Goal: Information Seeking & Learning: Learn about a topic

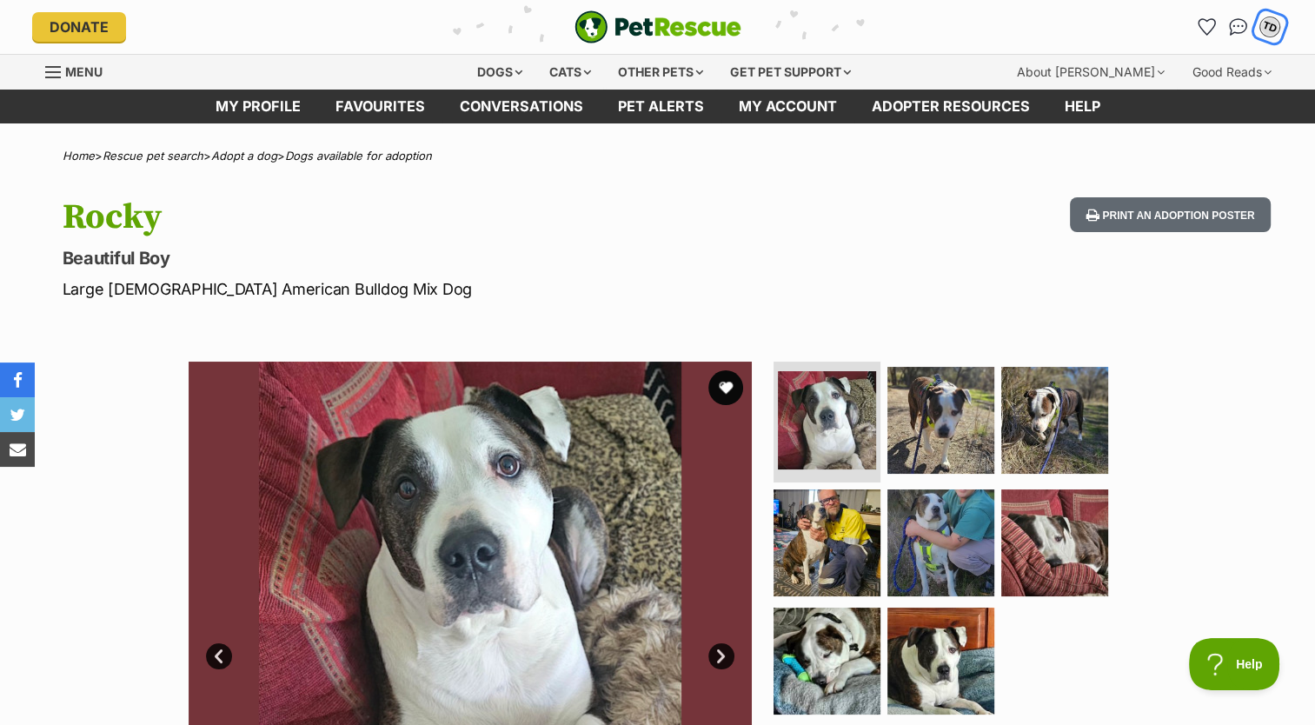
click at [1271, 21] on div "TD" at bounding box center [1270, 27] width 23 height 23
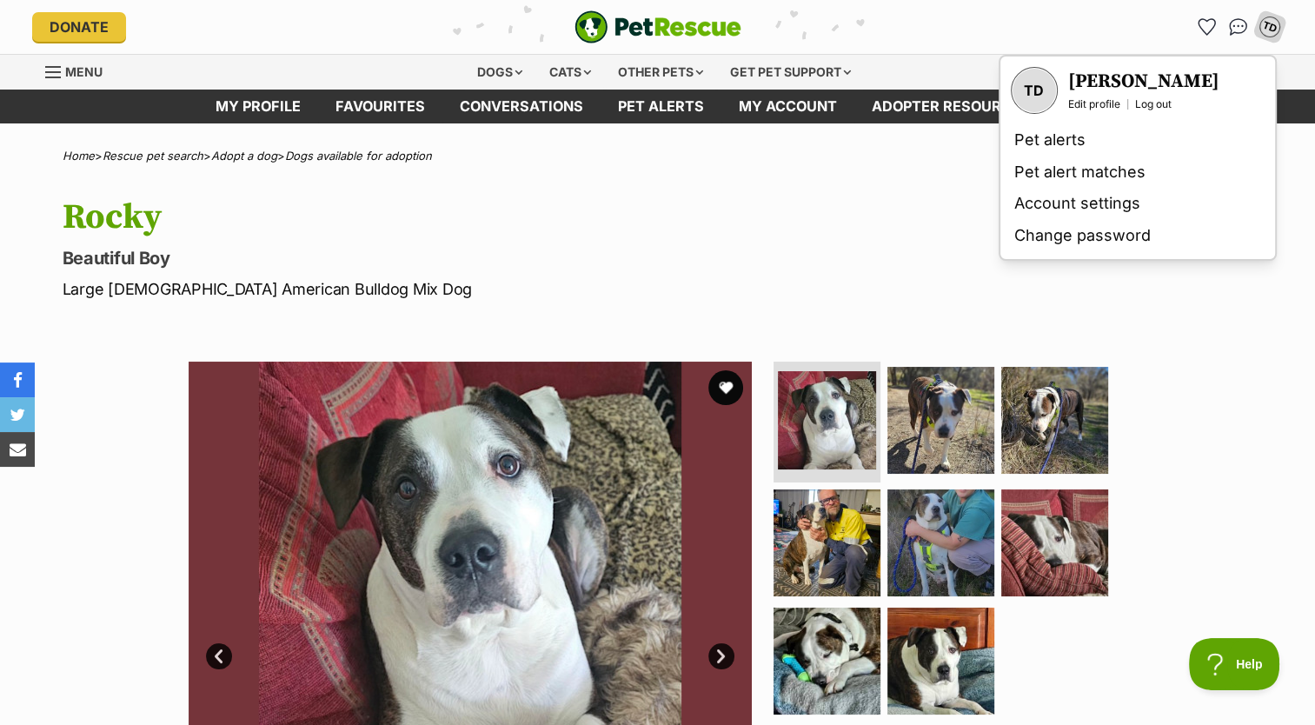
drag, startPoint x: 1107, startPoint y: 93, endPoint x: 875, endPoint y: 171, distance: 244.1
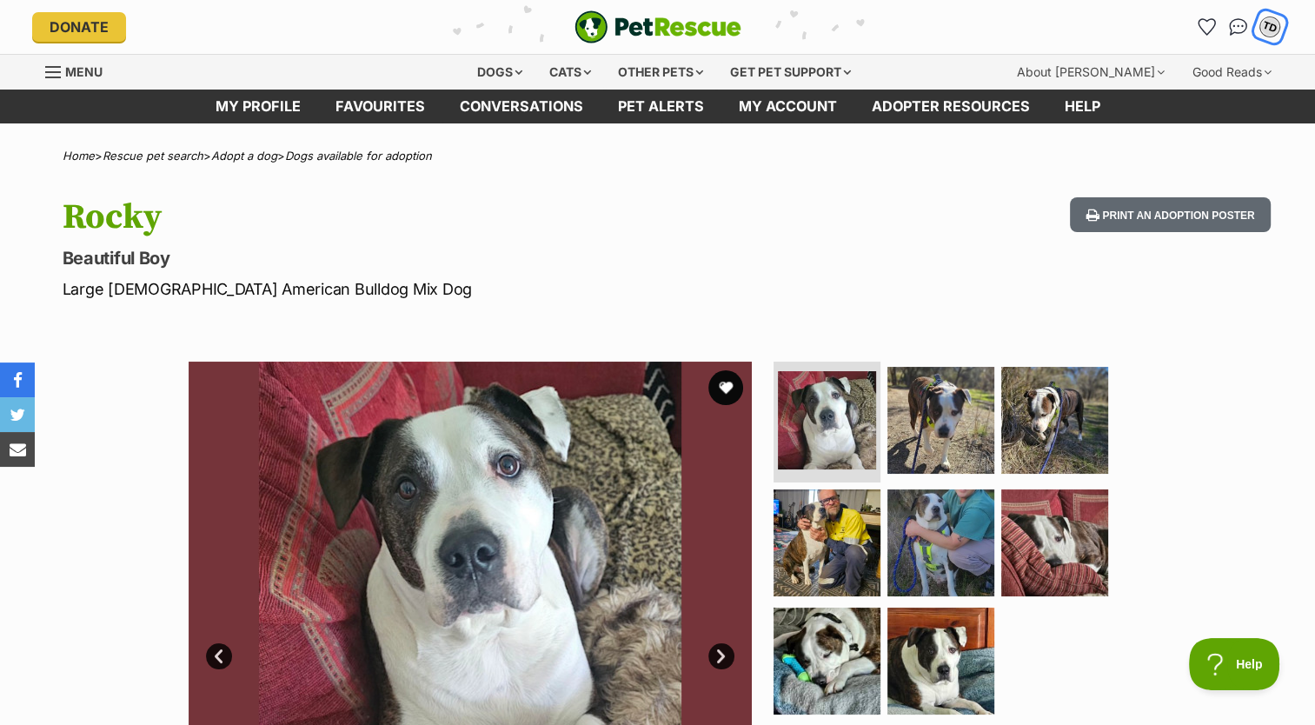
click at [1270, 23] on div "TD" at bounding box center [1270, 27] width 23 height 23
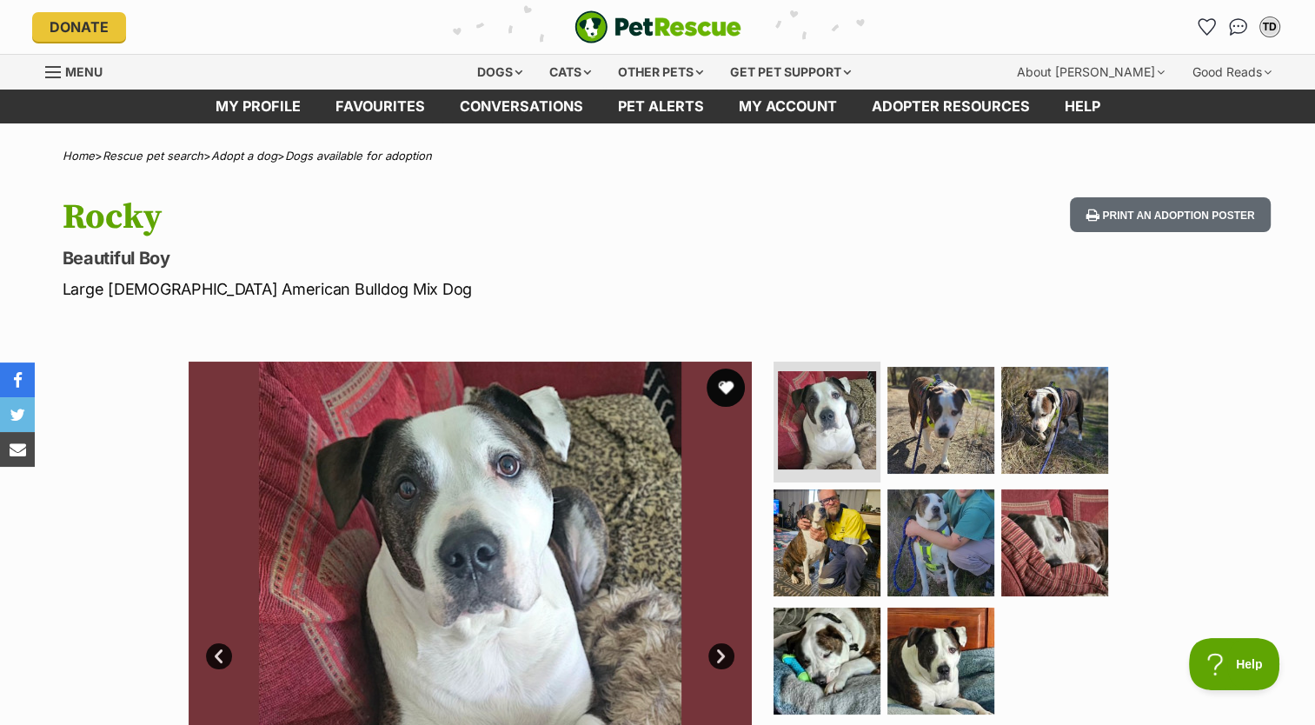
click at [734, 377] on button "favourite" at bounding box center [726, 388] width 38 height 38
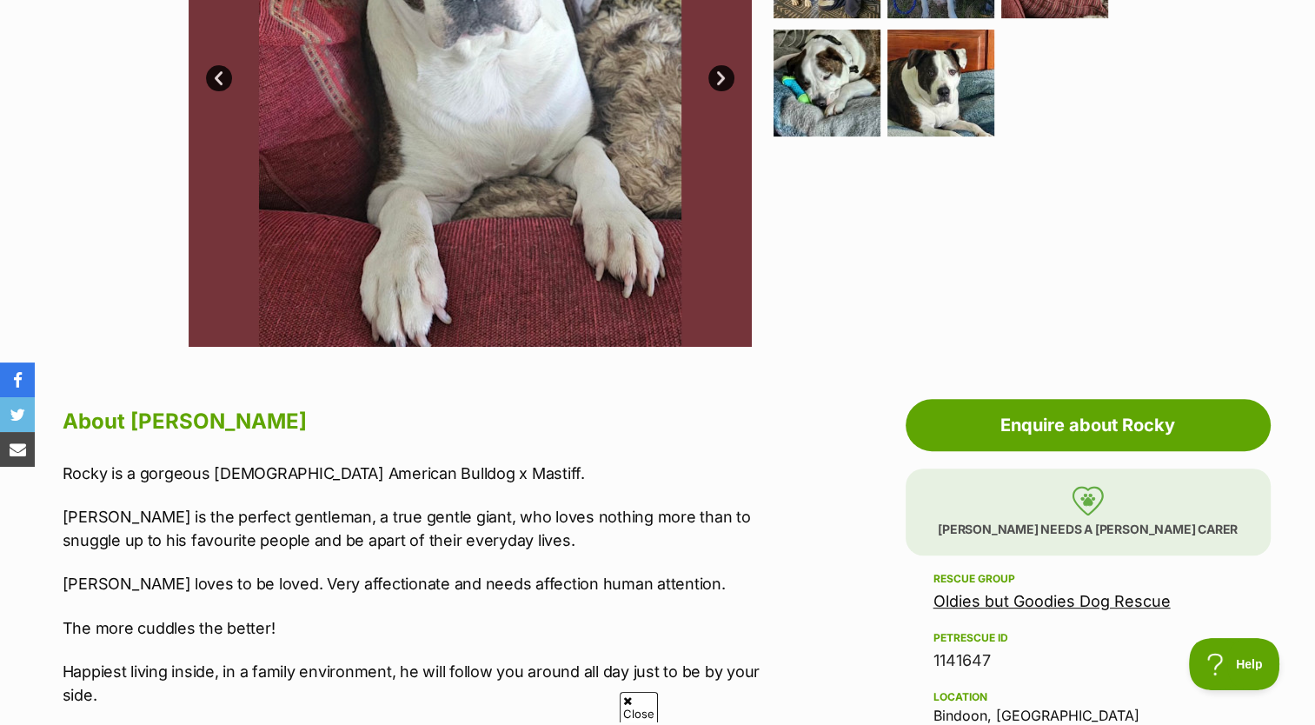
scroll to position [782, 0]
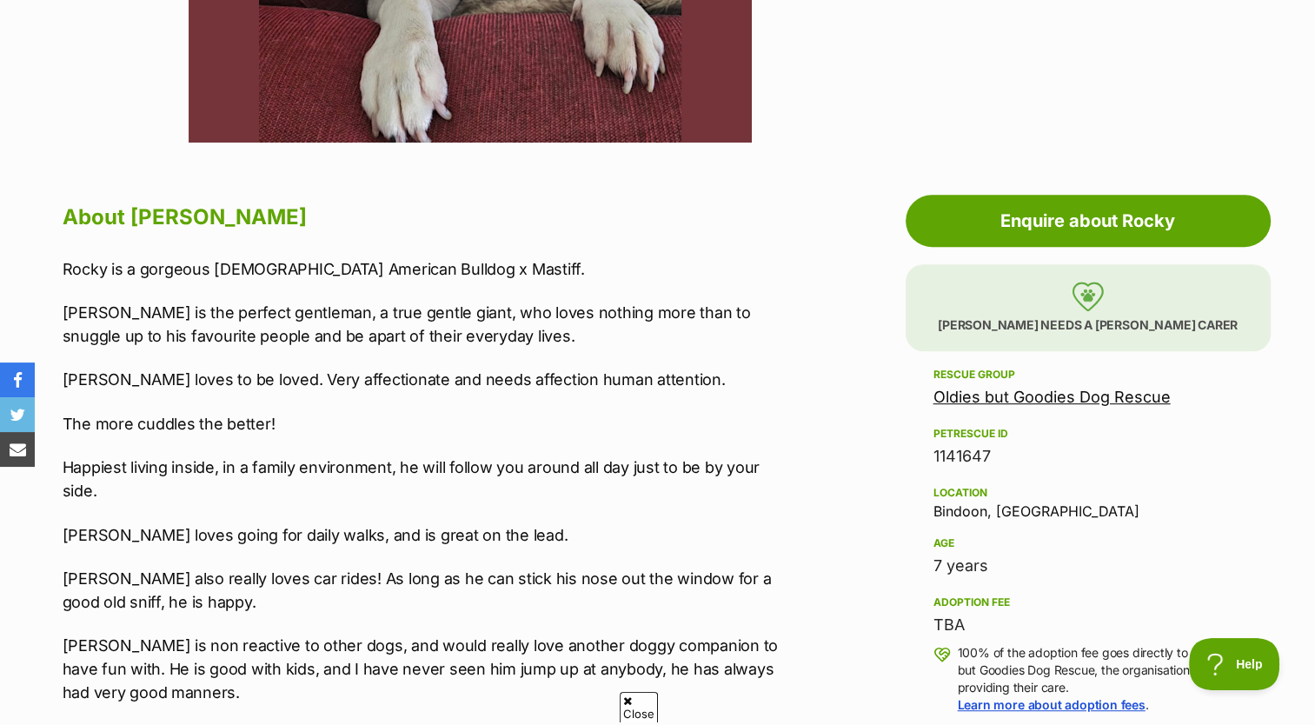
click at [1034, 400] on link "Oldies but Goodies Dog Rescue" at bounding box center [1052, 397] width 237 height 18
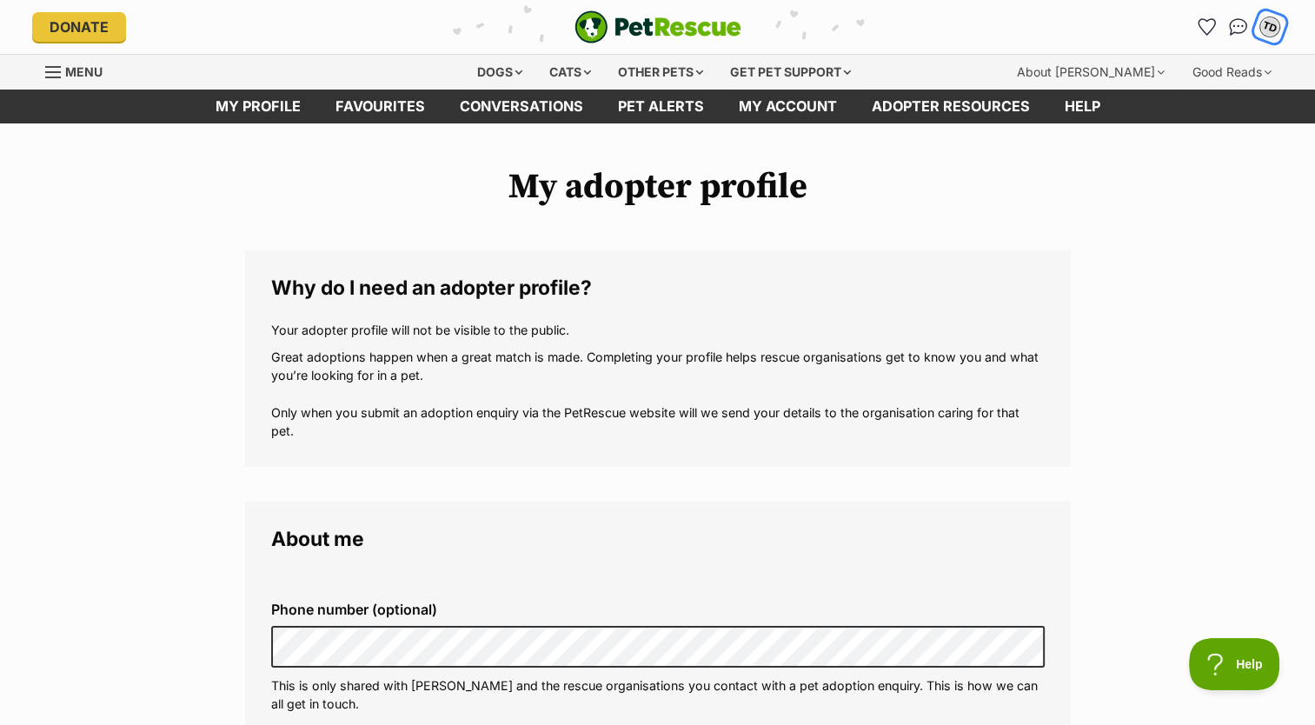
click at [1269, 23] on div "TD" at bounding box center [1270, 27] width 23 height 23
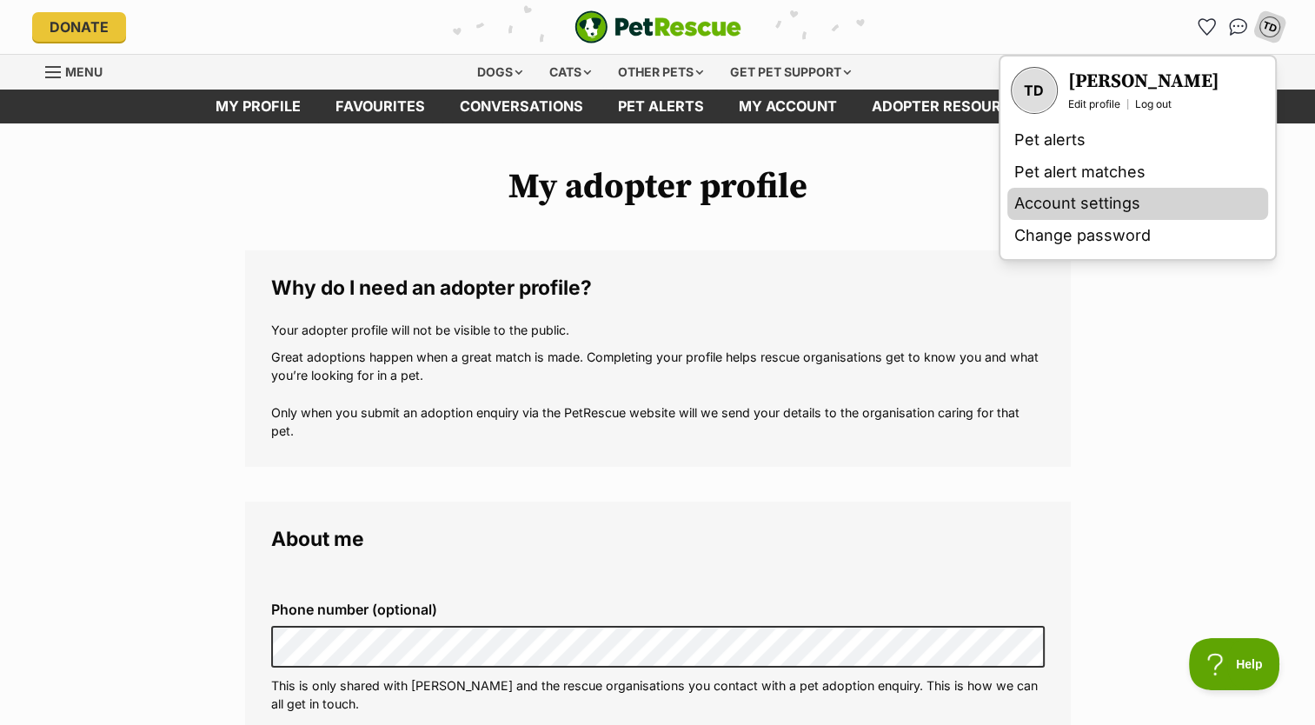
click at [1100, 203] on link "Account settings" at bounding box center [1137, 204] width 261 height 32
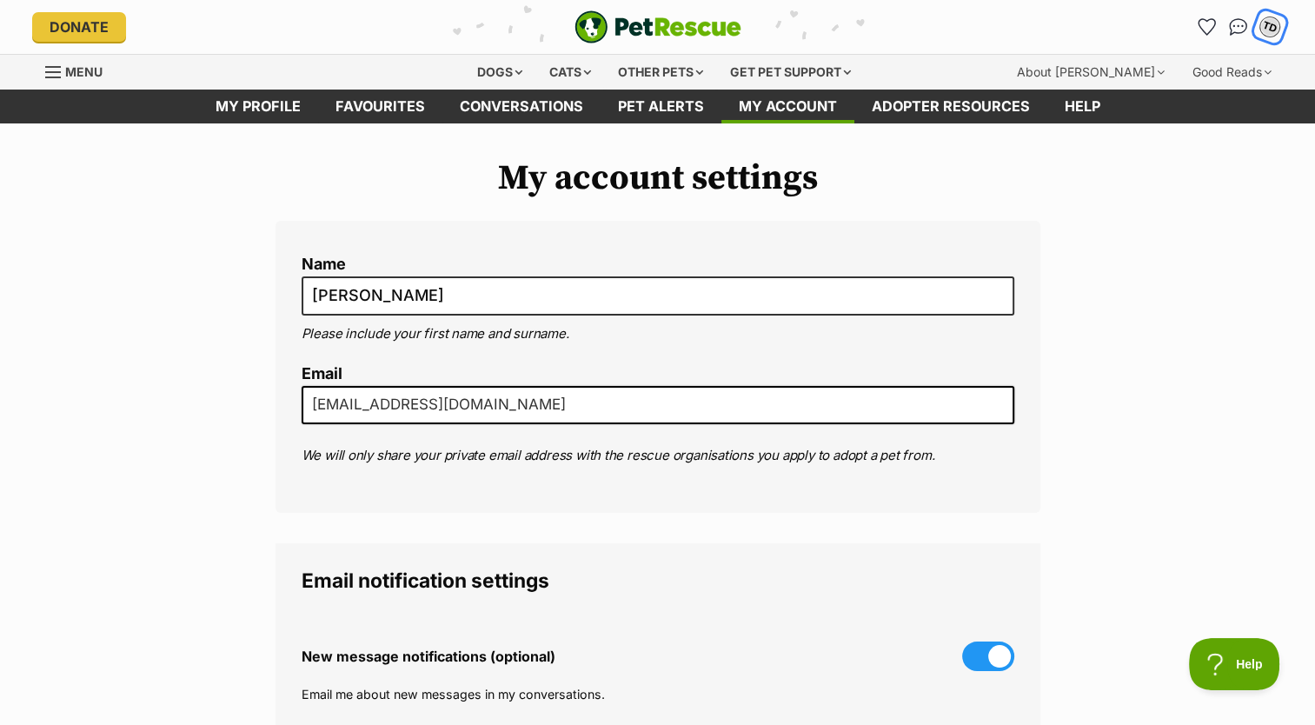
click at [1268, 27] on div "TD" at bounding box center [1270, 27] width 23 height 23
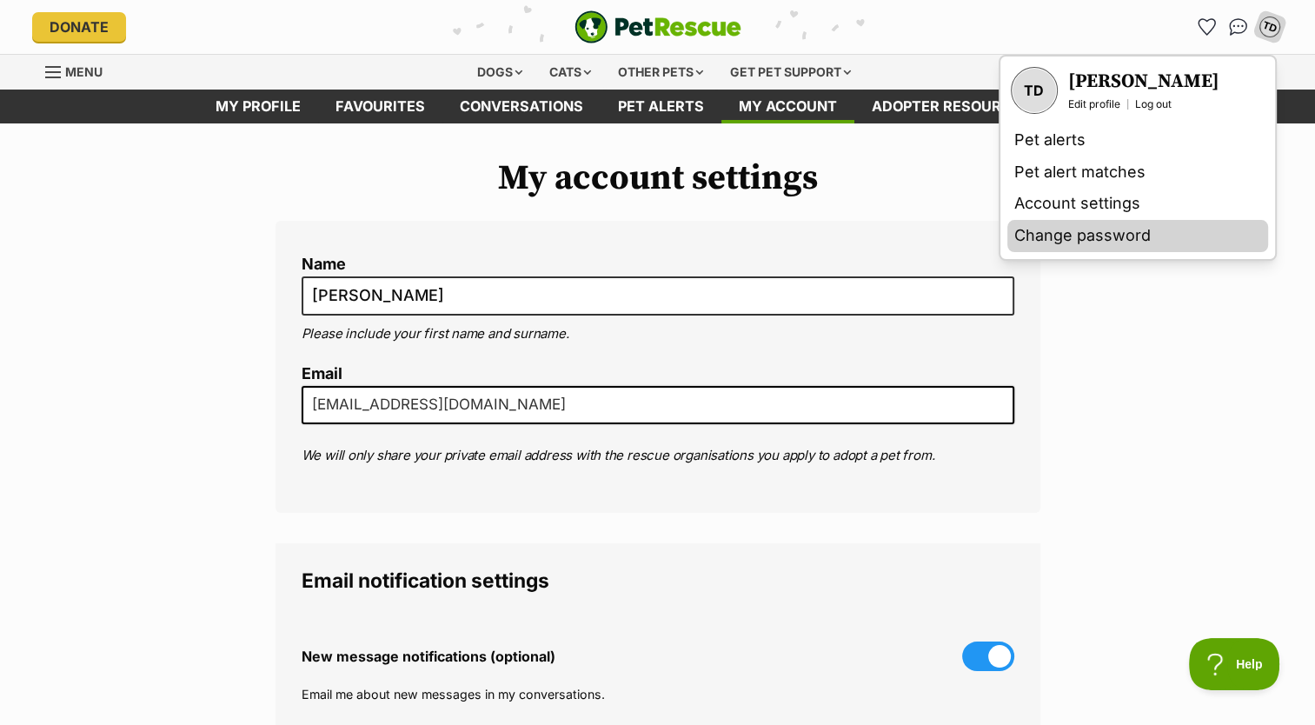
click at [1147, 230] on link "Change password" at bounding box center [1137, 236] width 261 height 32
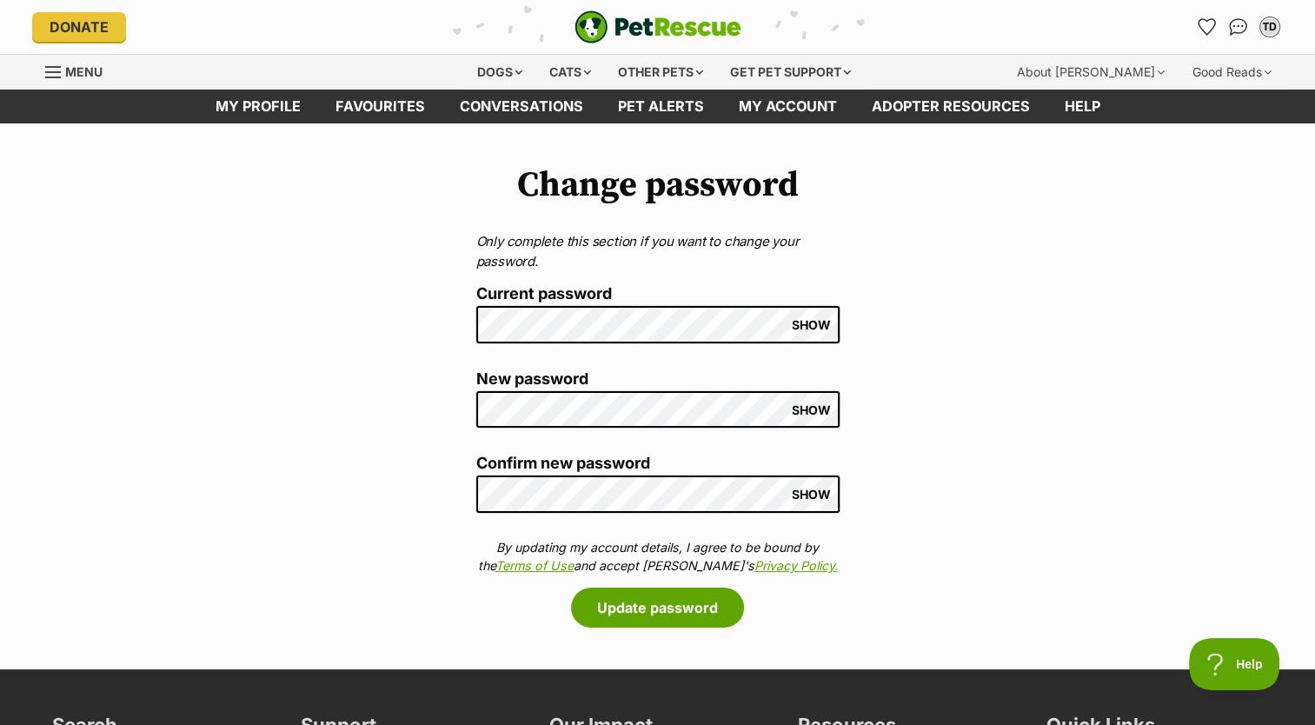
click at [820, 319] on span "SHOW" at bounding box center [811, 325] width 39 height 14
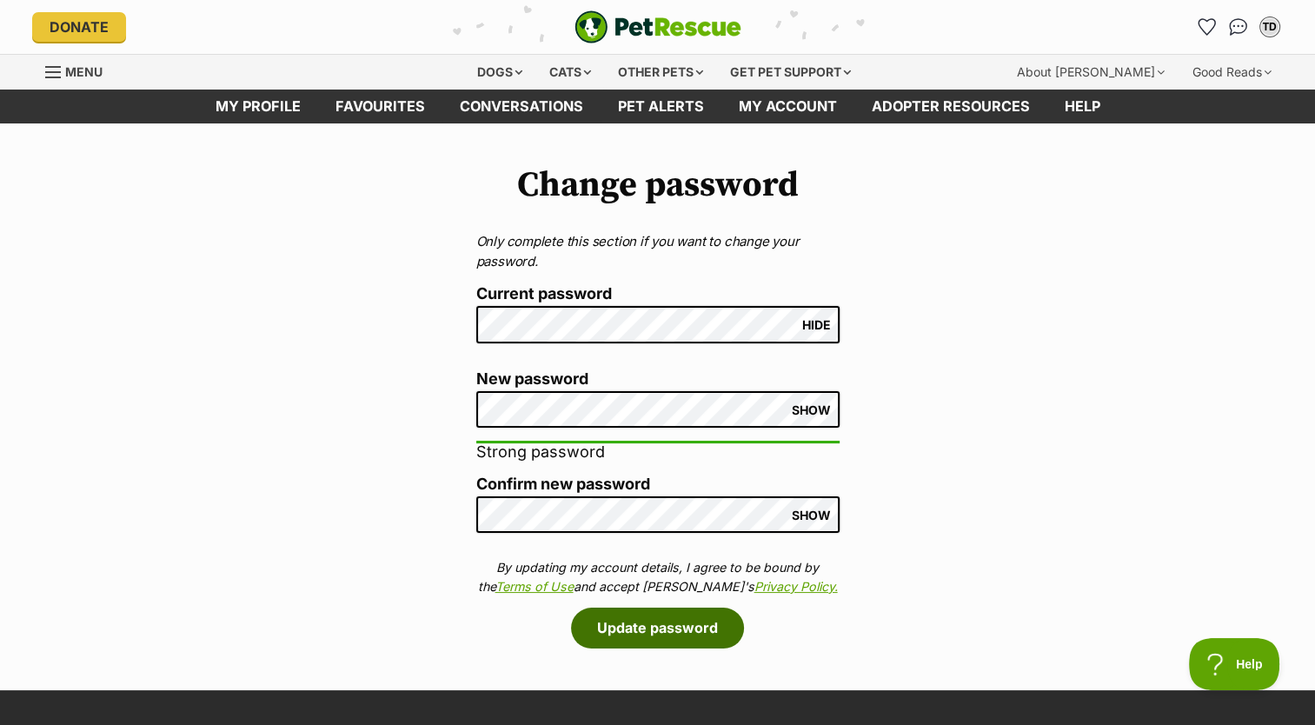
click at [663, 627] on button "Update password" at bounding box center [657, 628] width 173 height 40
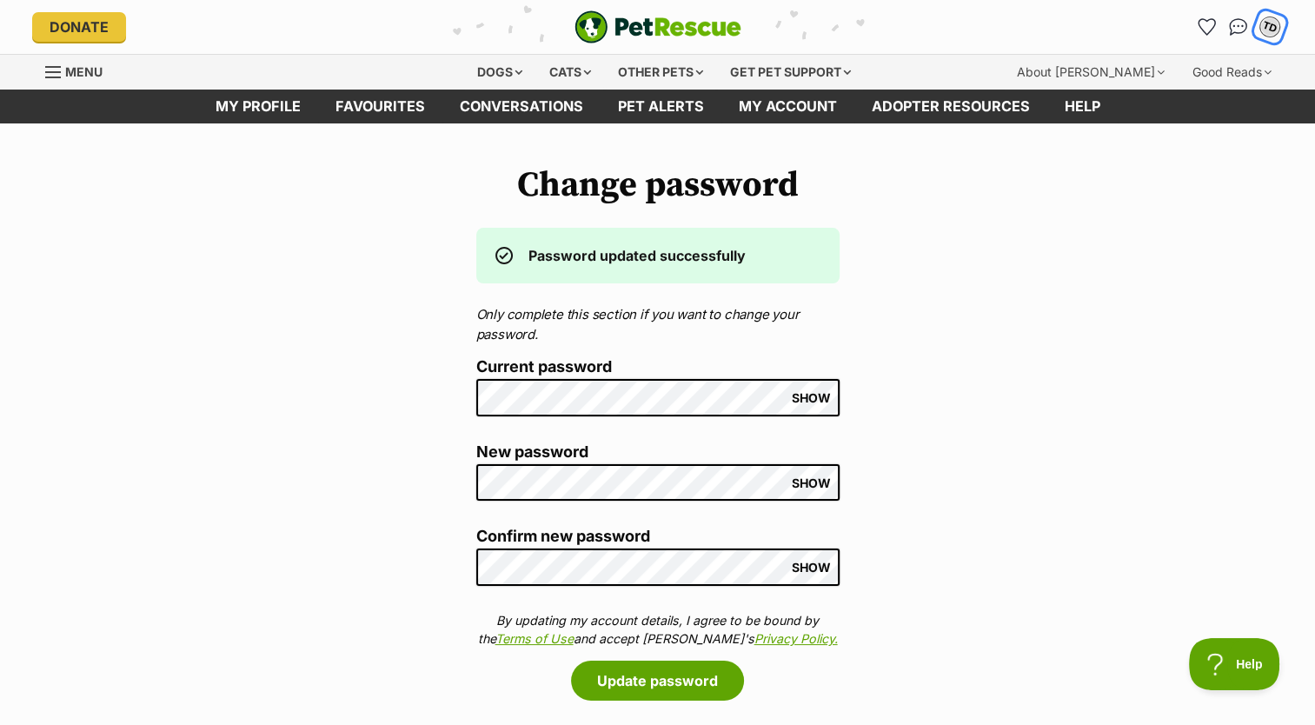
click at [1273, 22] on div "TD" at bounding box center [1270, 27] width 23 height 23
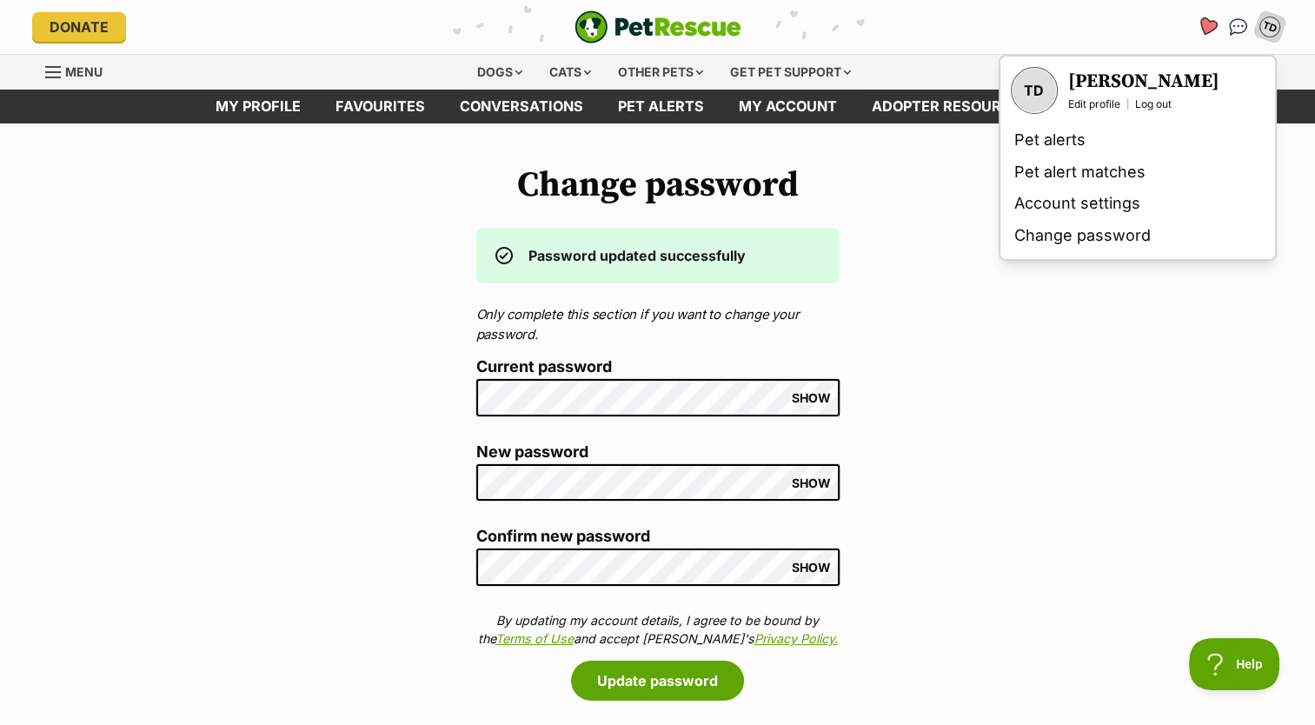
click at [1214, 21] on icon "Favourites" at bounding box center [1206, 27] width 21 height 20
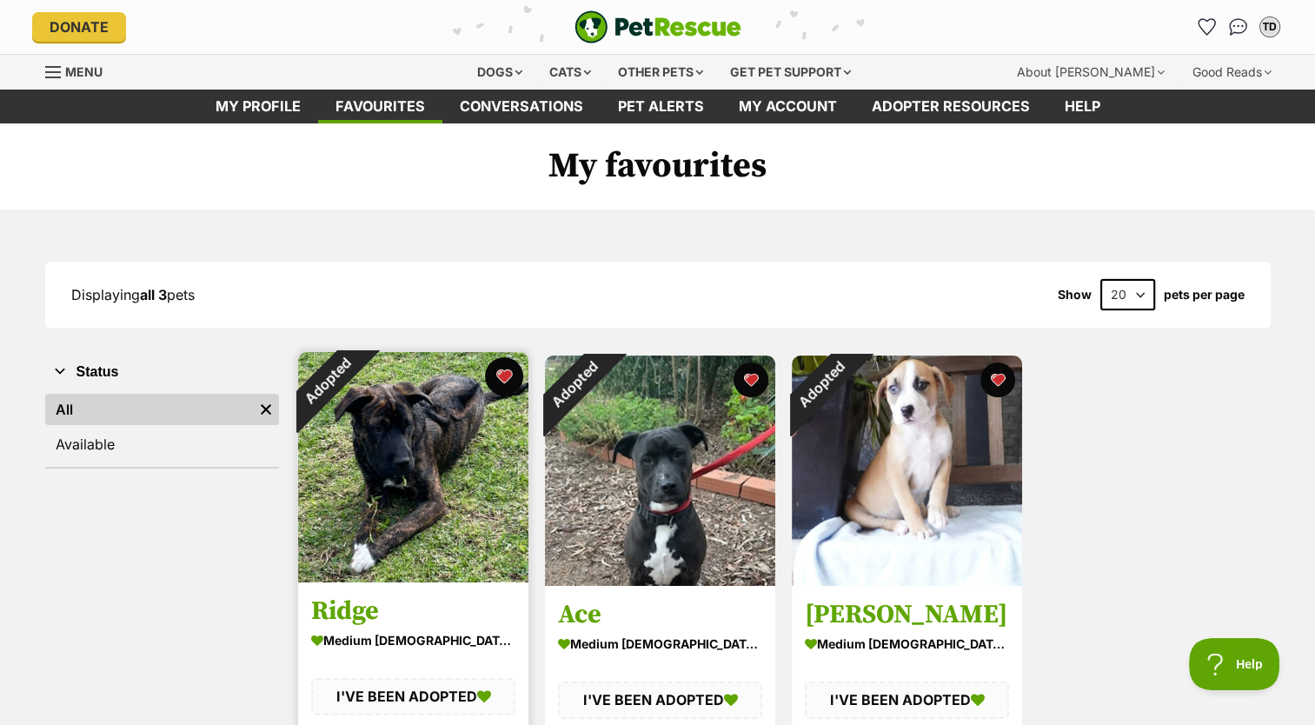
click at [502, 376] on button "favourite" at bounding box center [504, 376] width 38 height 38
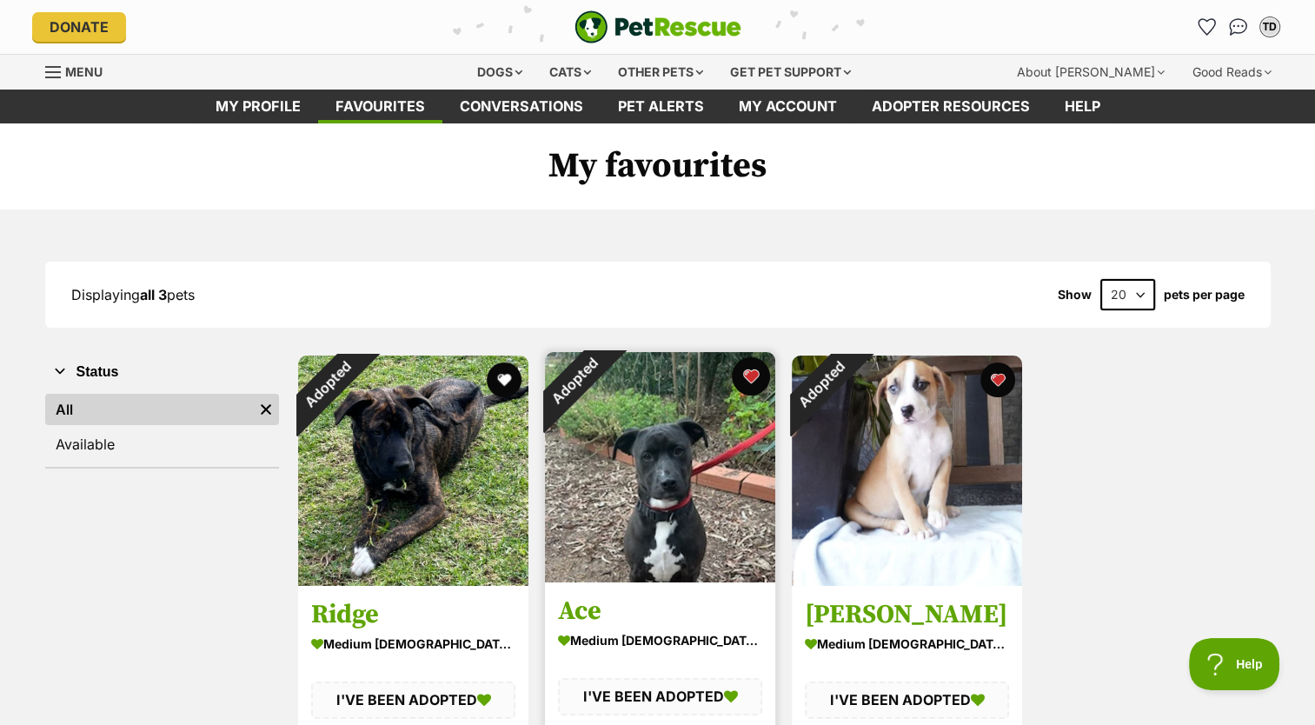
click at [751, 368] on button "favourite" at bounding box center [751, 376] width 38 height 38
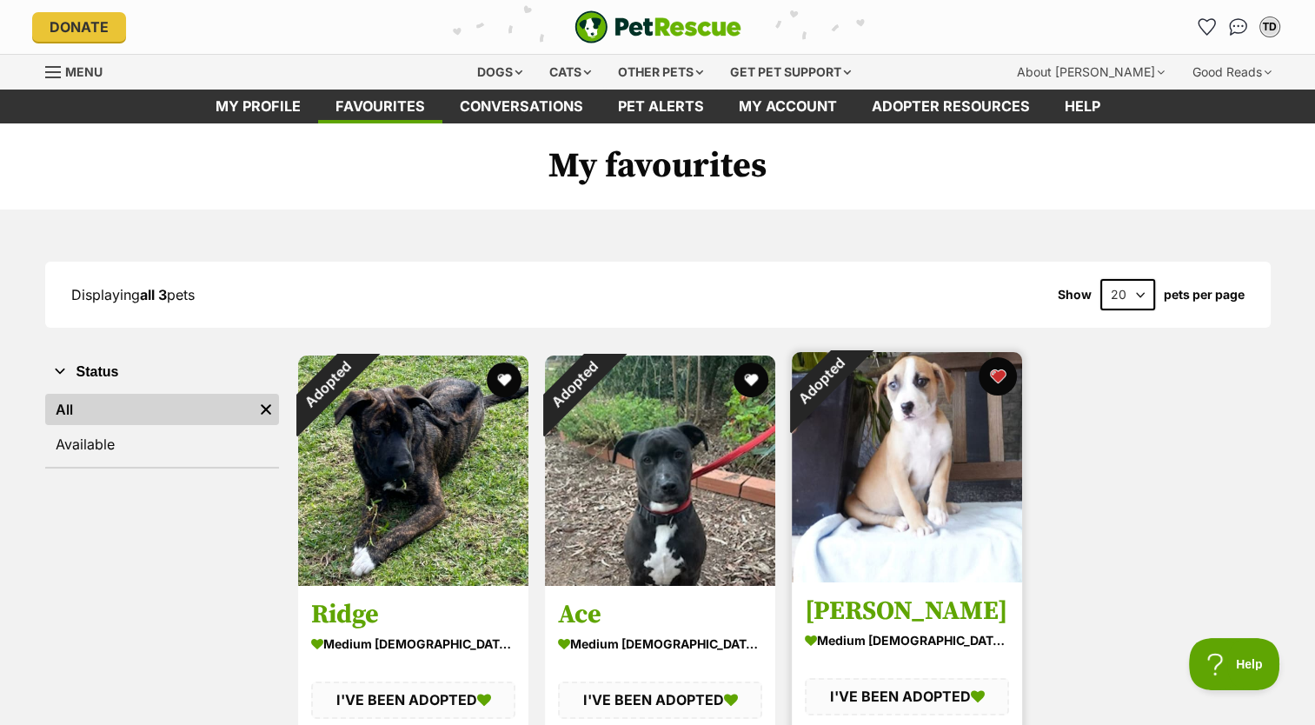
click at [999, 367] on button "favourite" at bounding box center [998, 376] width 38 height 38
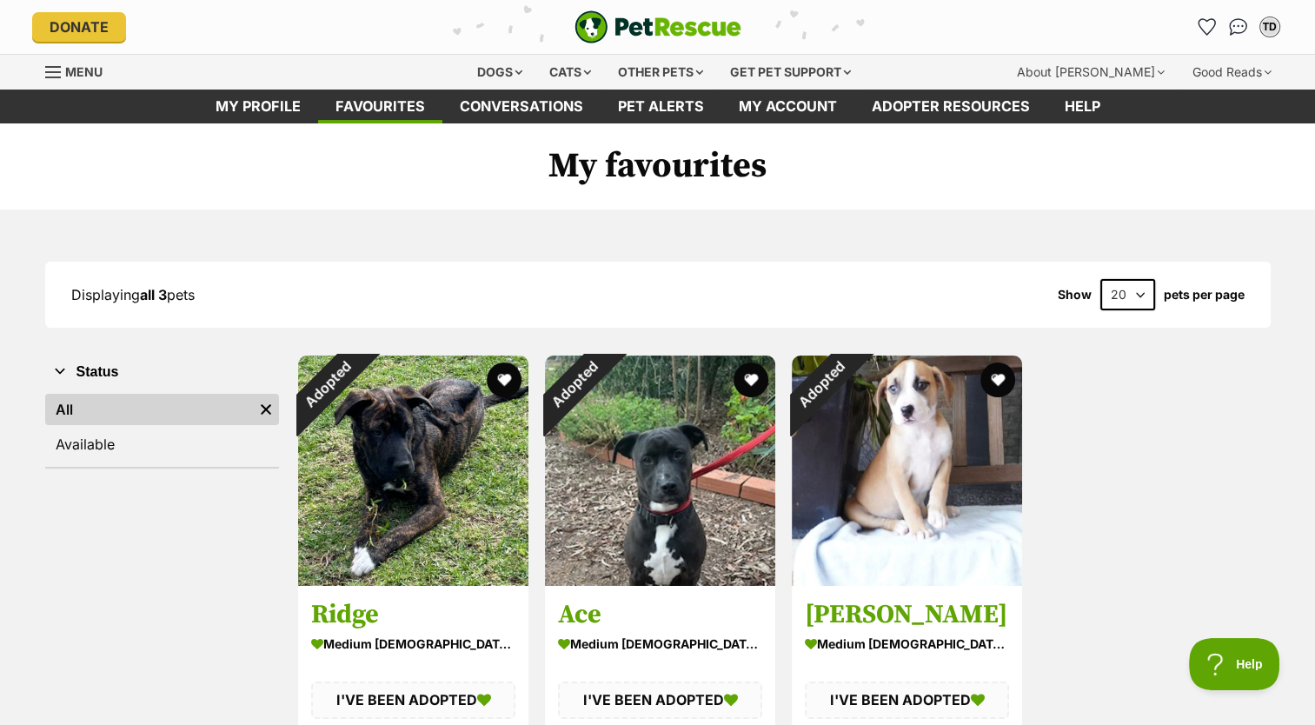
click at [675, 23] on img "PetRescue" at bounding box center [658, 26] width 167 height 33
click at [1210, 32] on icon "Favourites" at bounding box center [1206, 27] width 23 height 23
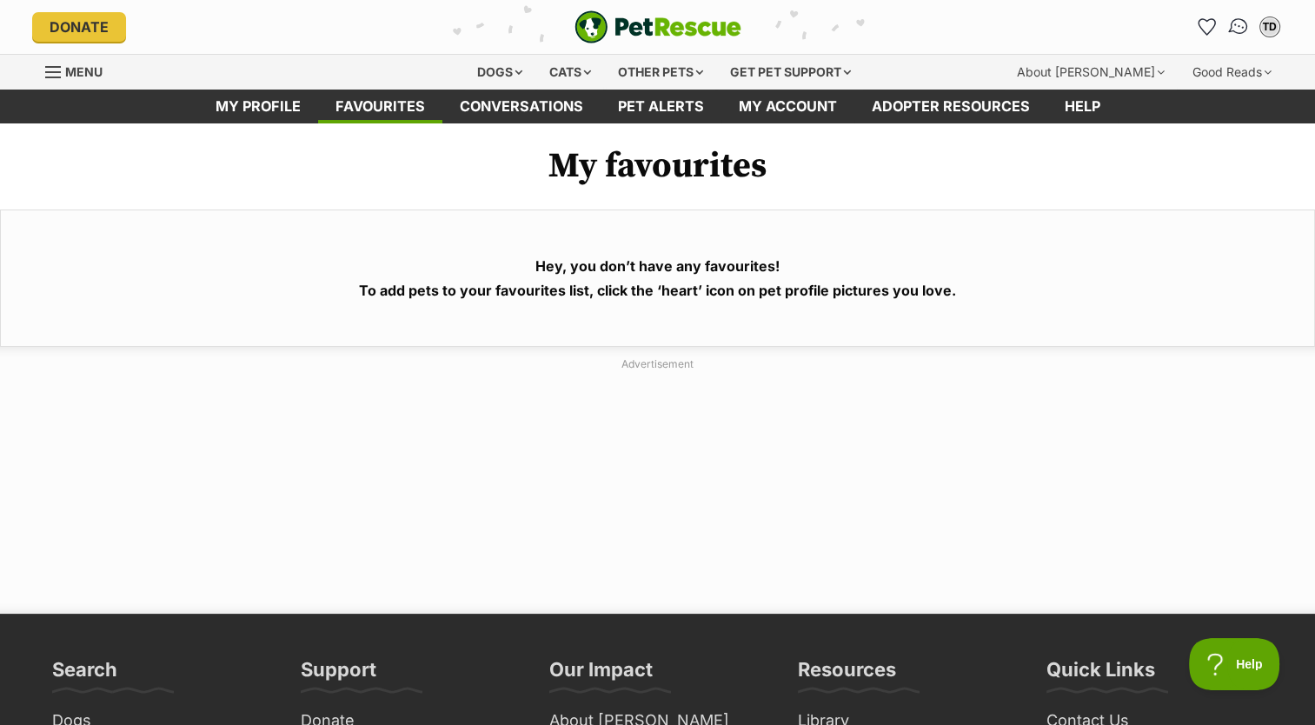
click at [1240, 30] on img "Conversations" at bounding box center [1238, 27] width 23 height 23
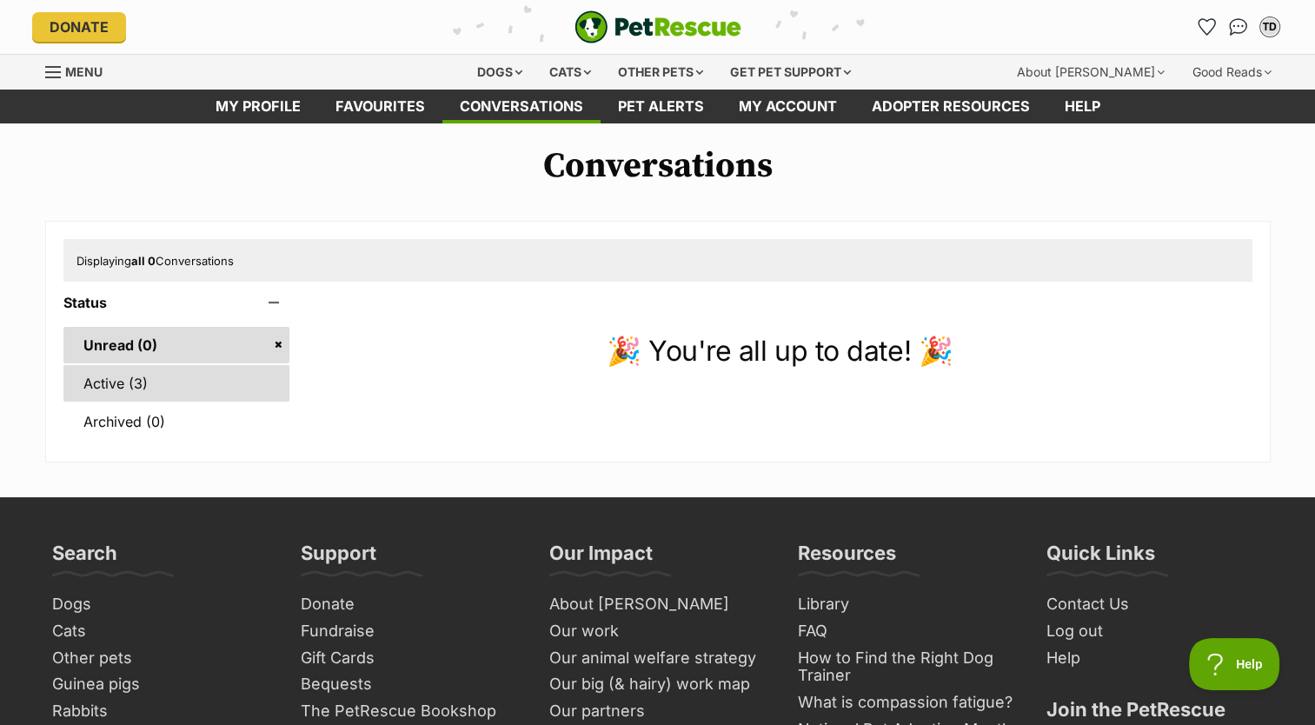
click at [176, 385] on link "Active (3)" at bounding box center [176, 383] width 227 height 37
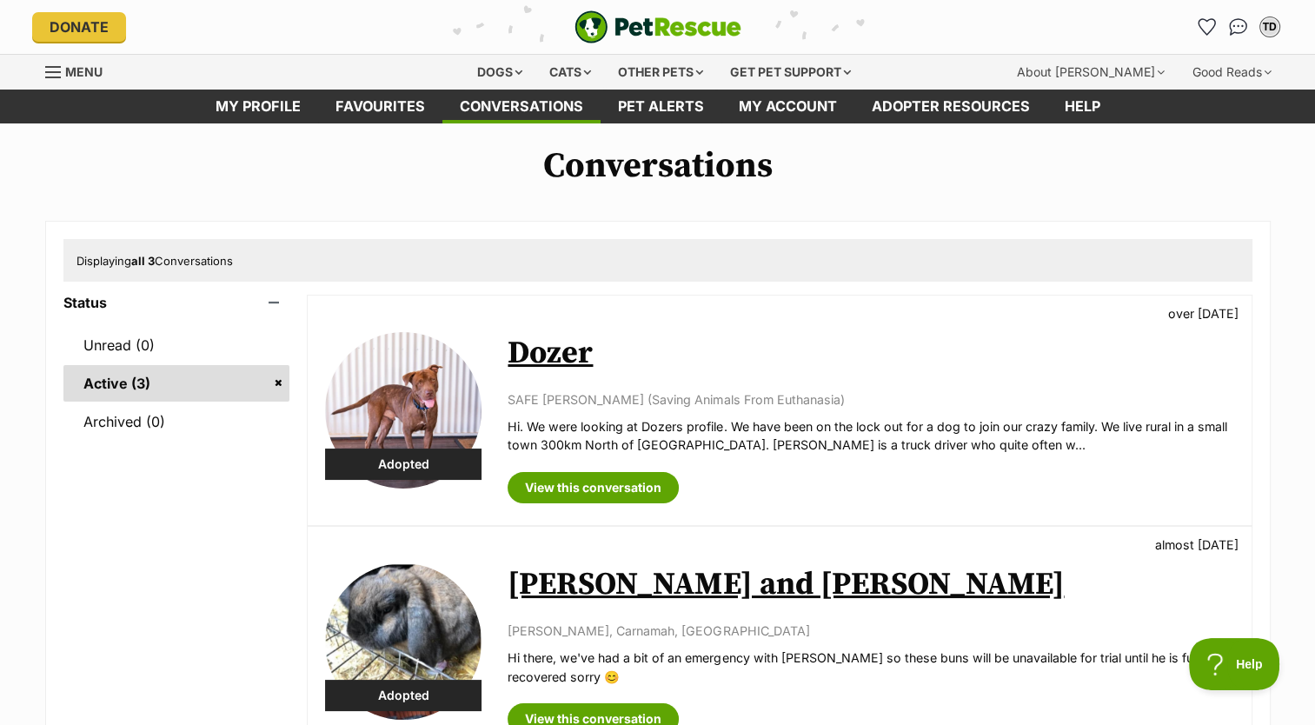
click at [54, 73] on div "Menu" at bounding box center [53, 72] width 17 height 14
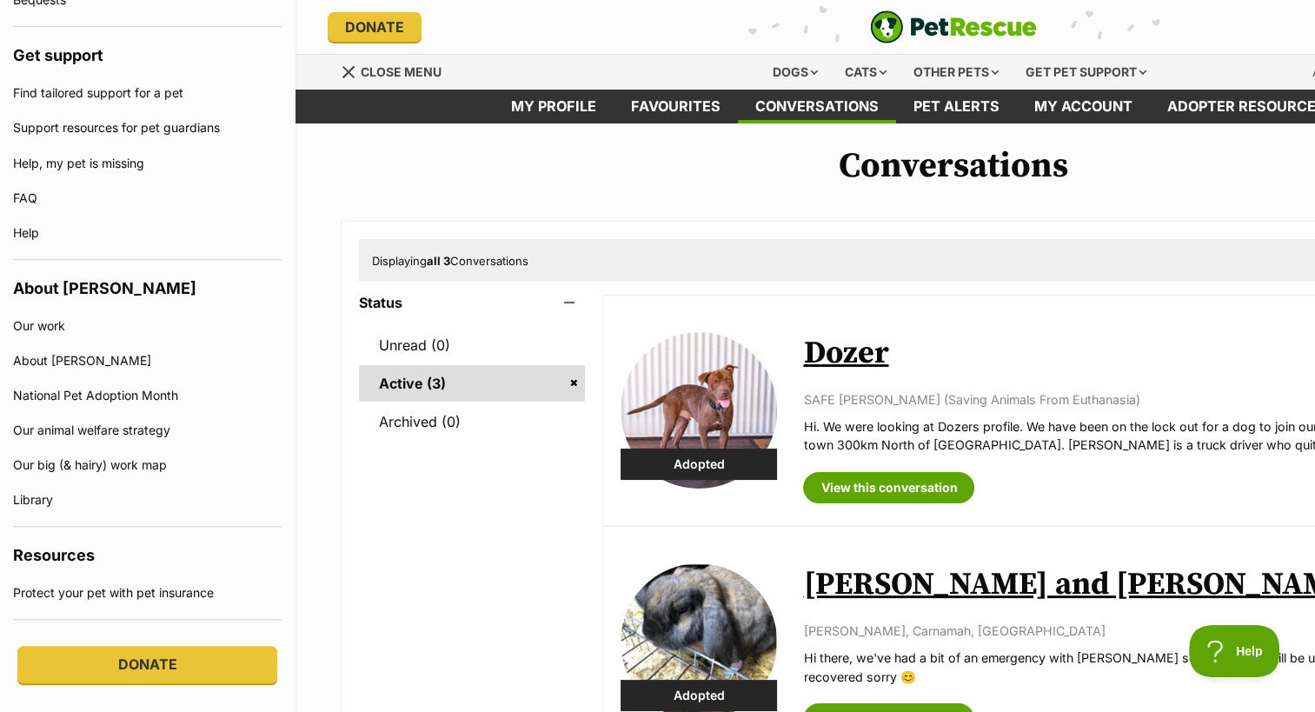
scroll to position [1128, 0]
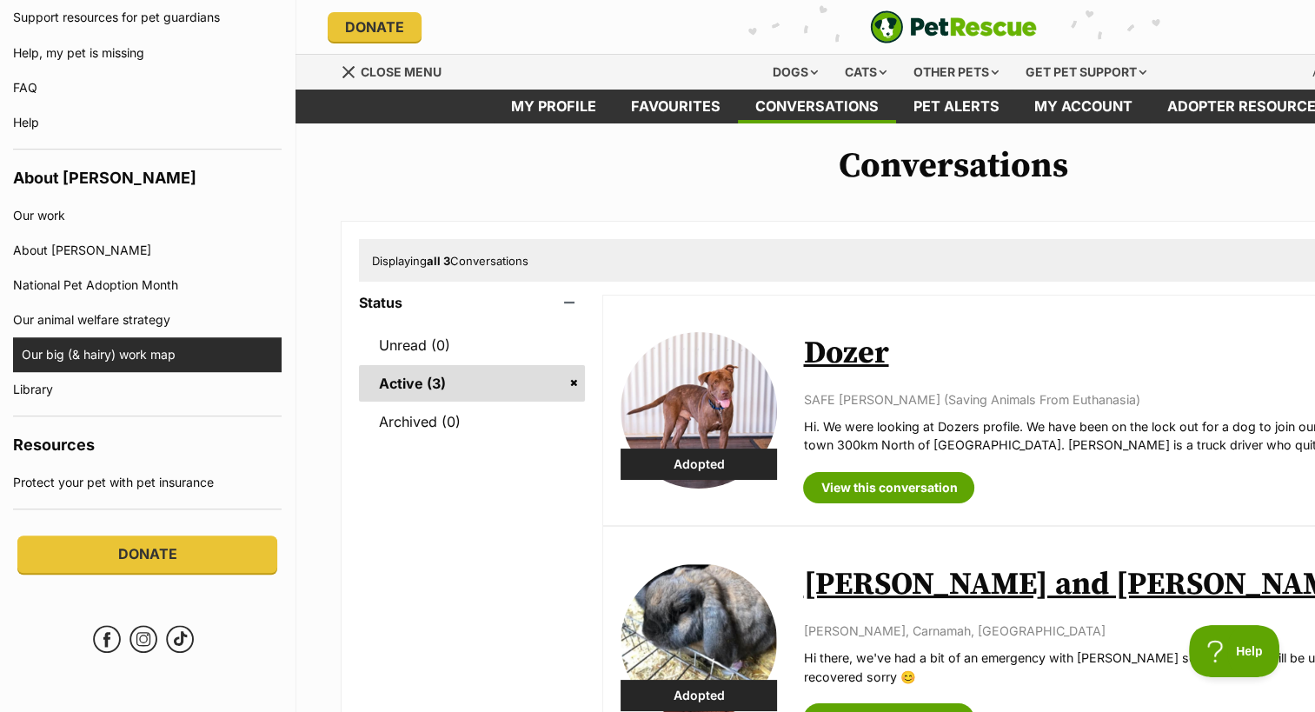
click at [151, 363] on link "Our big (& hairy) work map" at bounding box center [152, 354] width 260 height 35
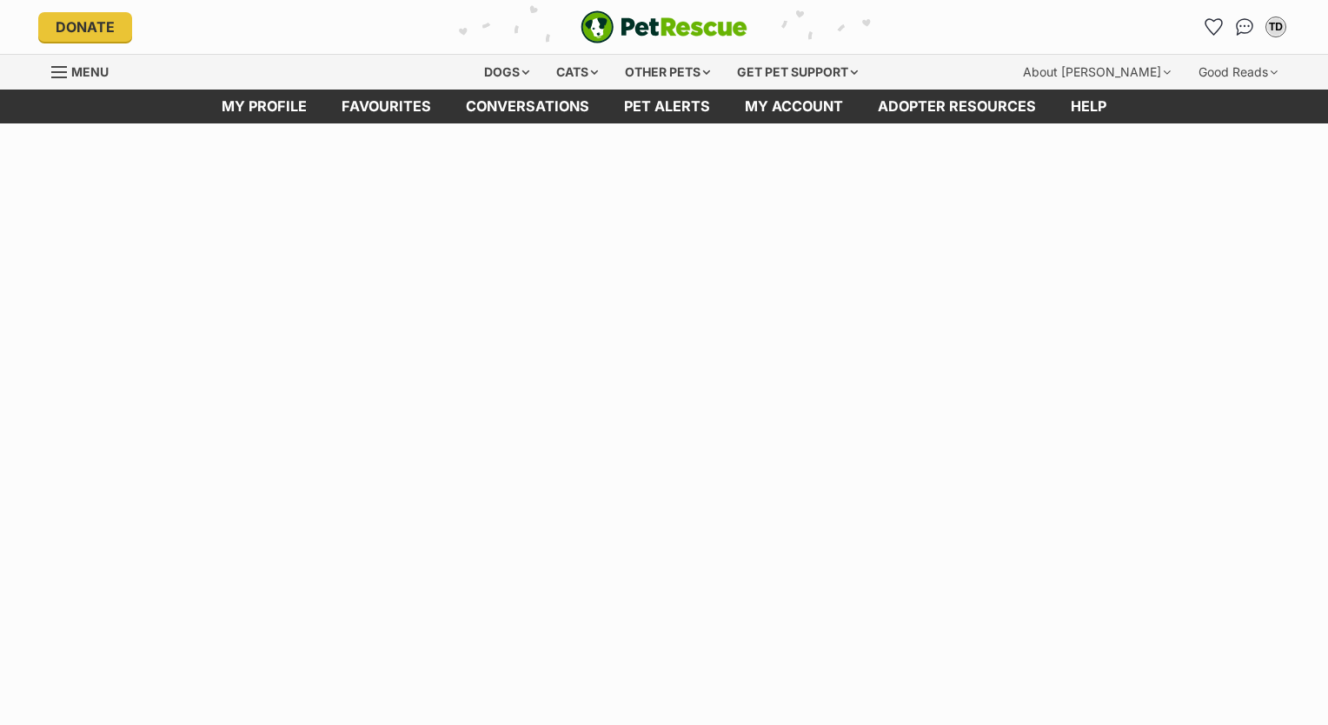
click at [68, 70] on div "Menu" at bounding box center [59, 72] width 17 height 14
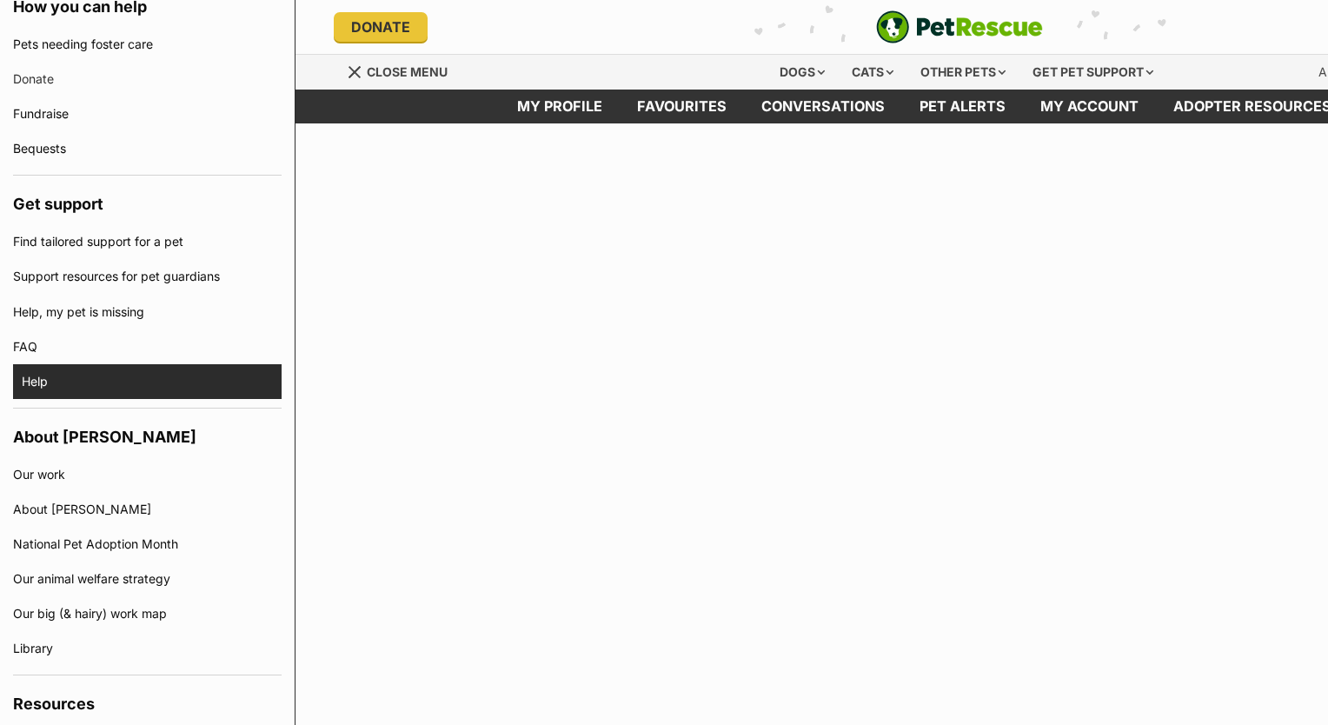
scroll to position [1115, 0]
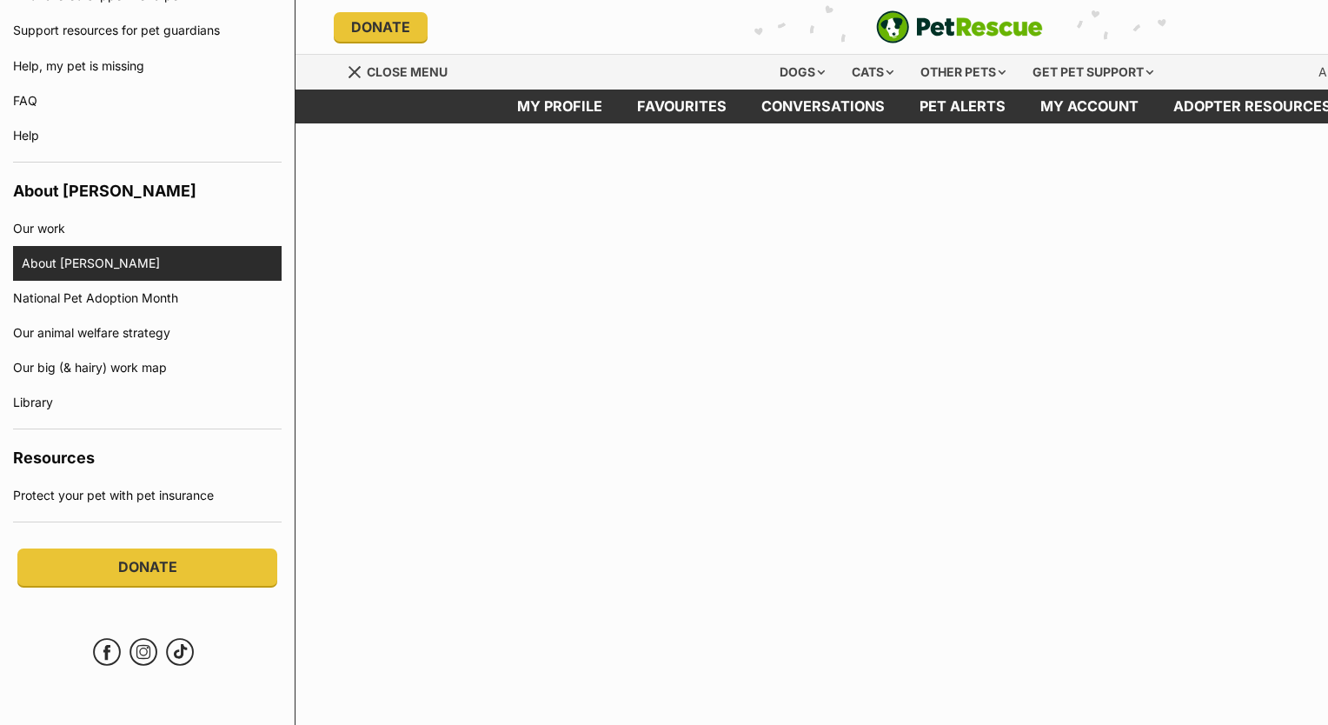
click at [111, 263] on link "About [PERSON_NAME]" at bounding box center [152, 263] width 260 height 35
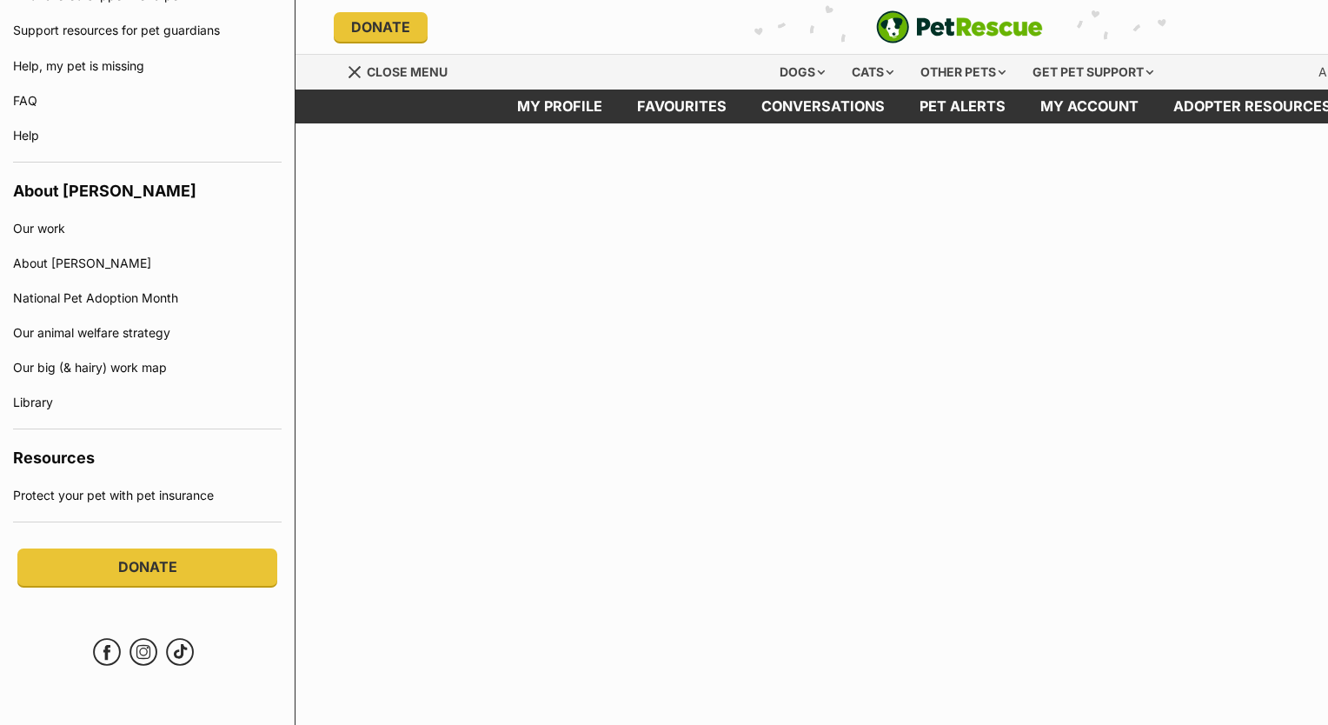
scroll to position [0, 0]
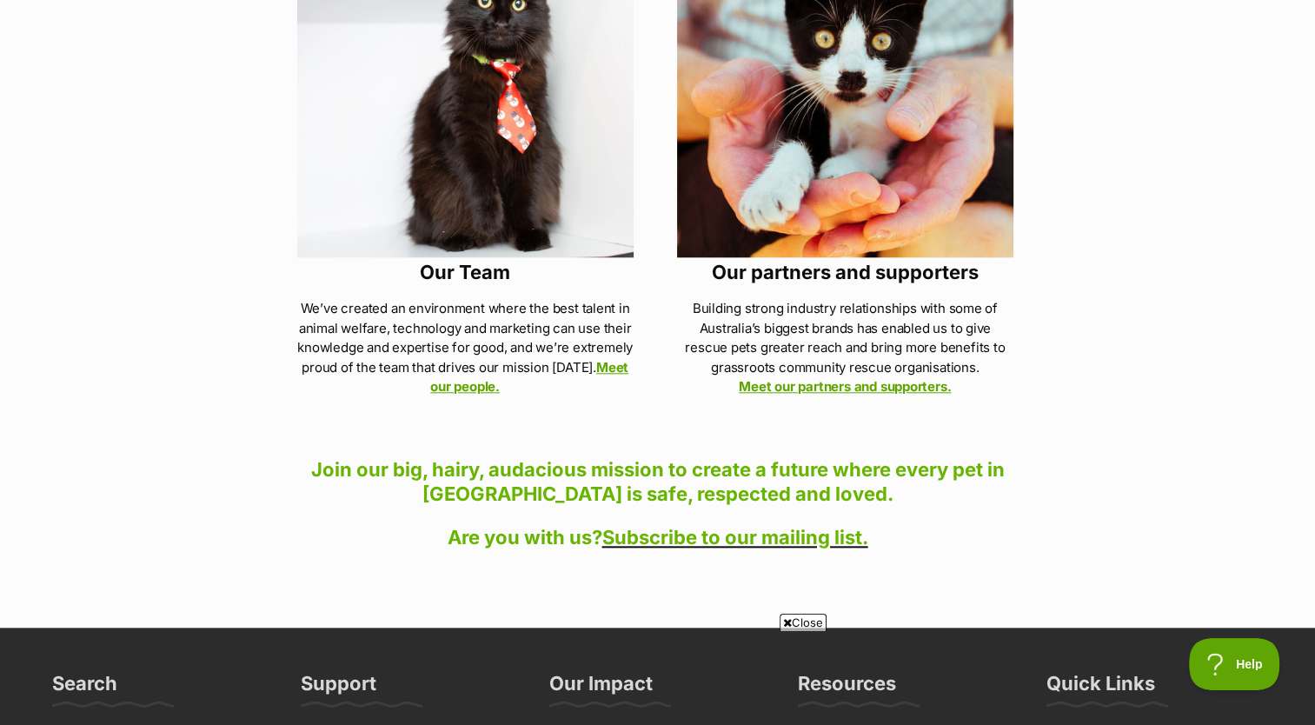
scroll to position [1739, 0]
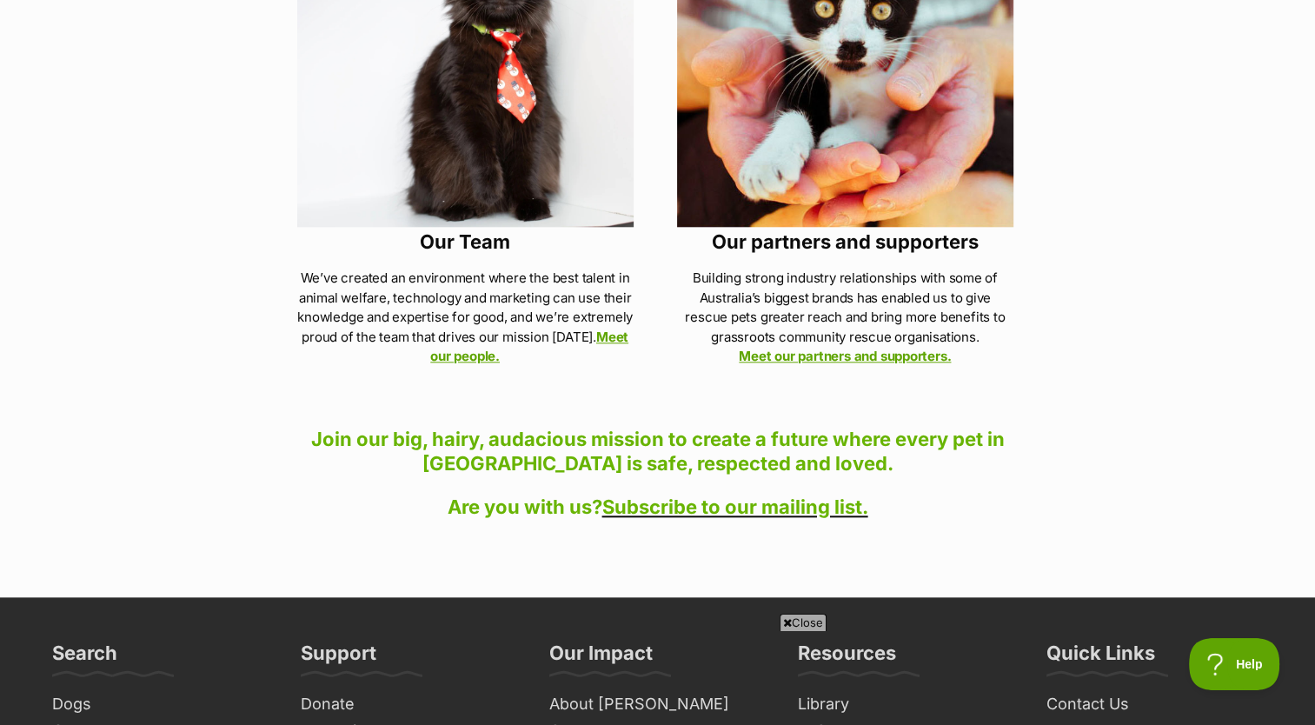
click at [493, 230] on link "Our Team" at bounding box center [465, 241] width 90 height 23
click at [857, 230] on link "Our partners and supporters" at bounding box center [845, 241] width 267 height 23
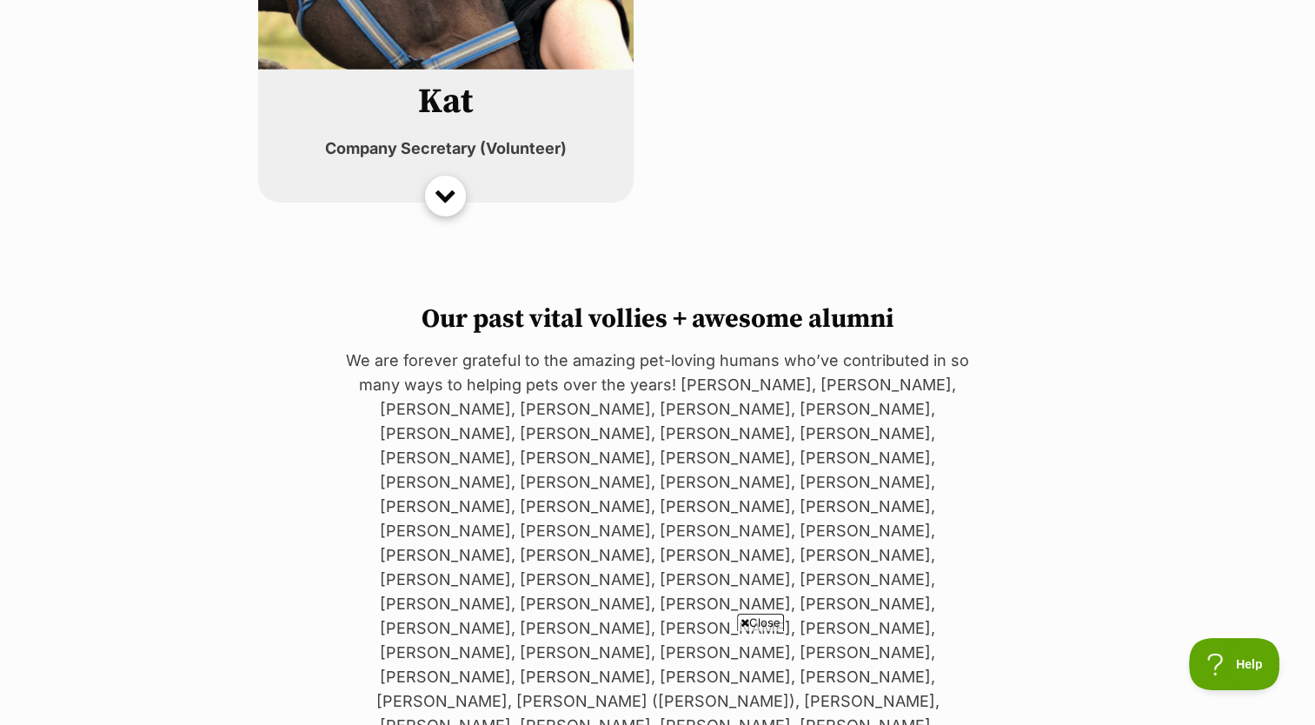
scroll to position [6051, 0]
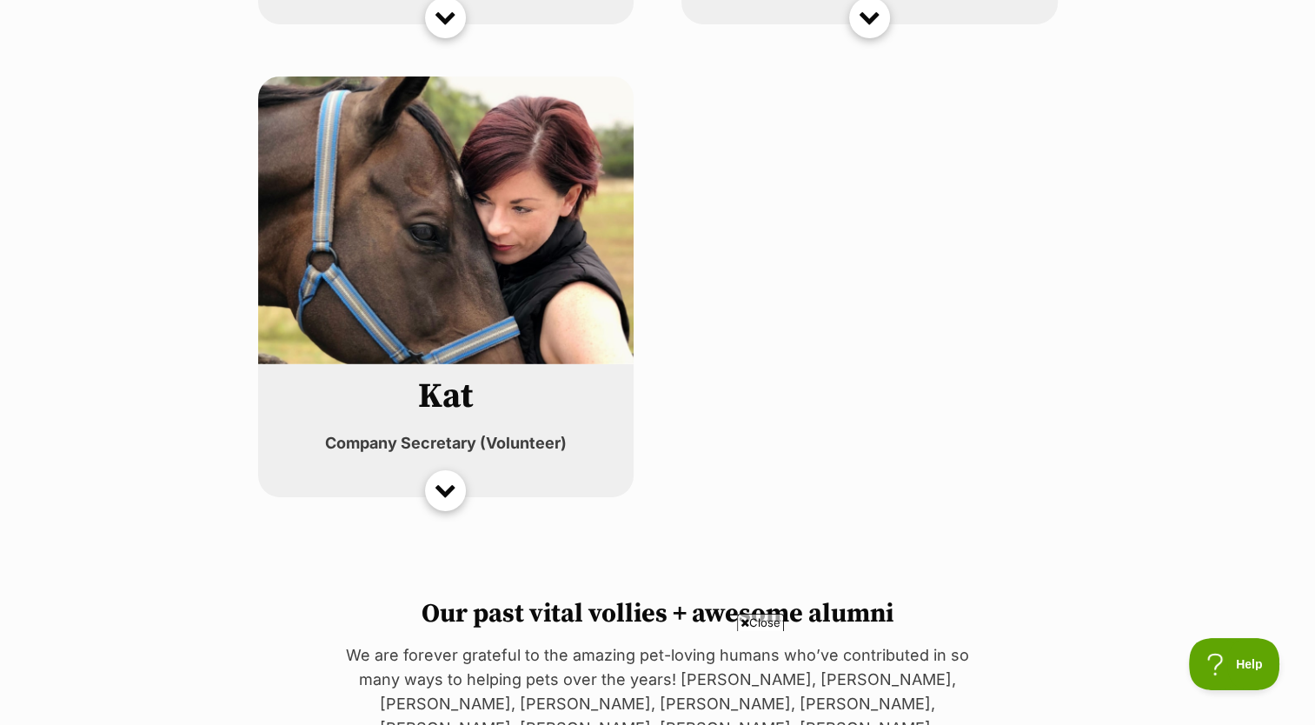
click at [522, 275] on img at bounding box center [446, 220] width 376 height 288
click at [438, 493] on div at bounding box center [446, 486] width 22 height 22
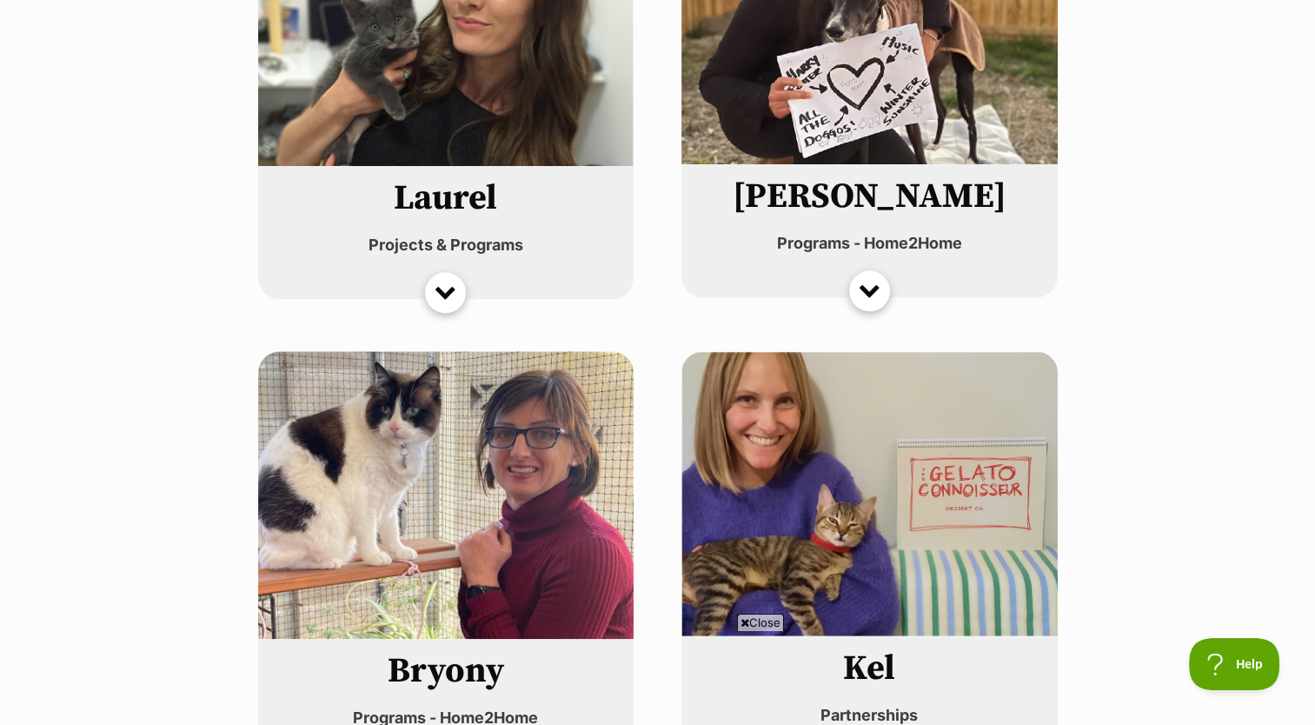
scroll to position [0, 0]
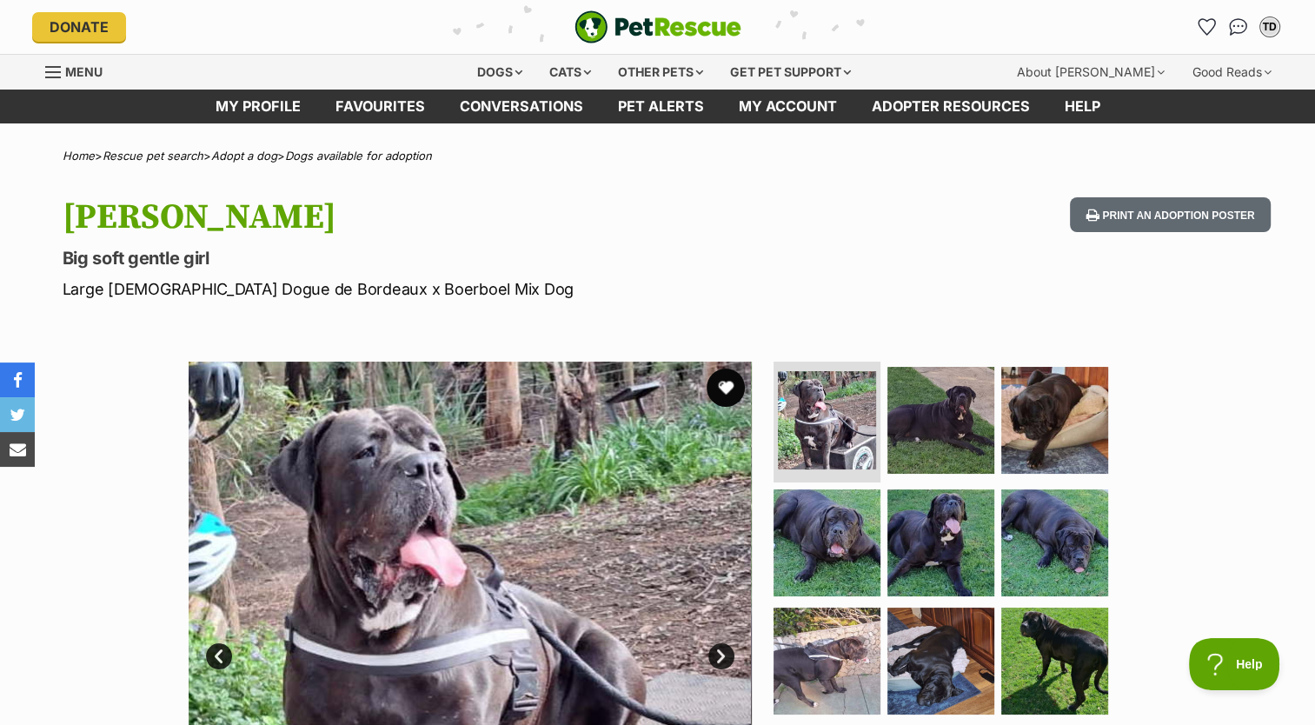
click at [728, 390] on button "favourite" at bounding box center [726, 388] width 38 height 38
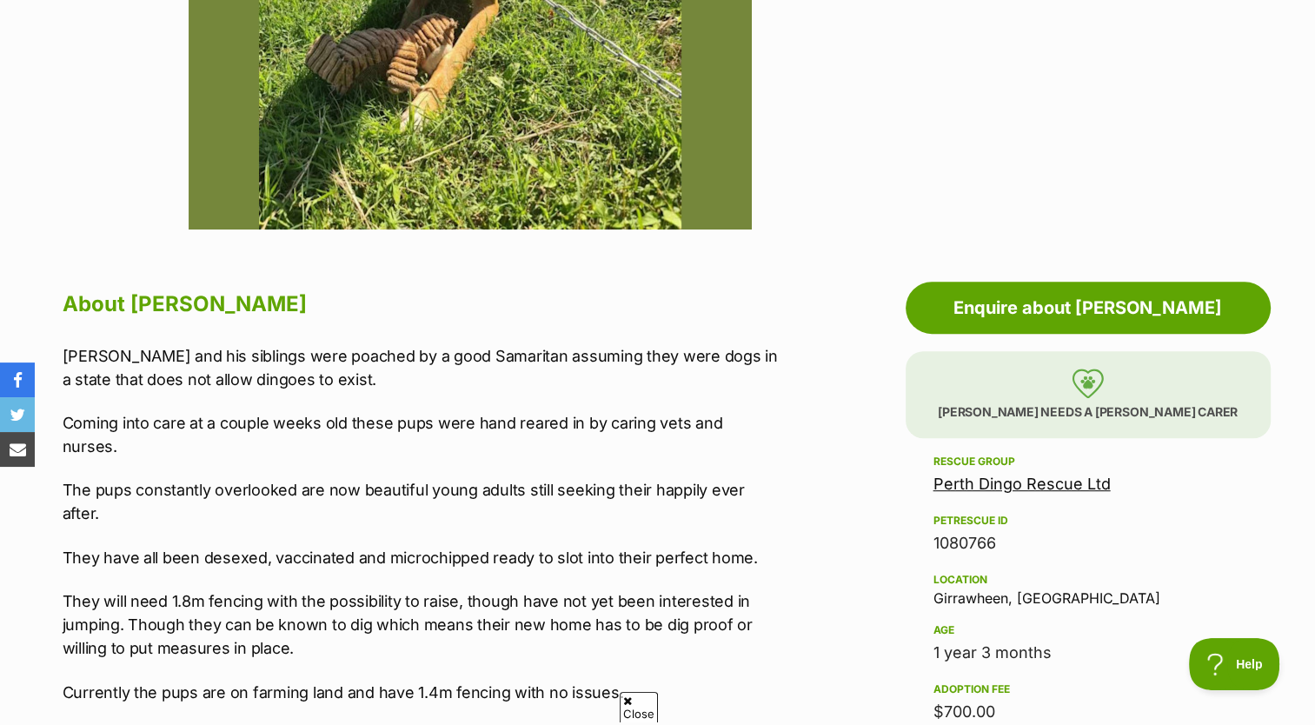
click at [1074, 489] on link "Perth Dingo Rescue Ltd" at bounding box center [1022, 484] width 177 height 18
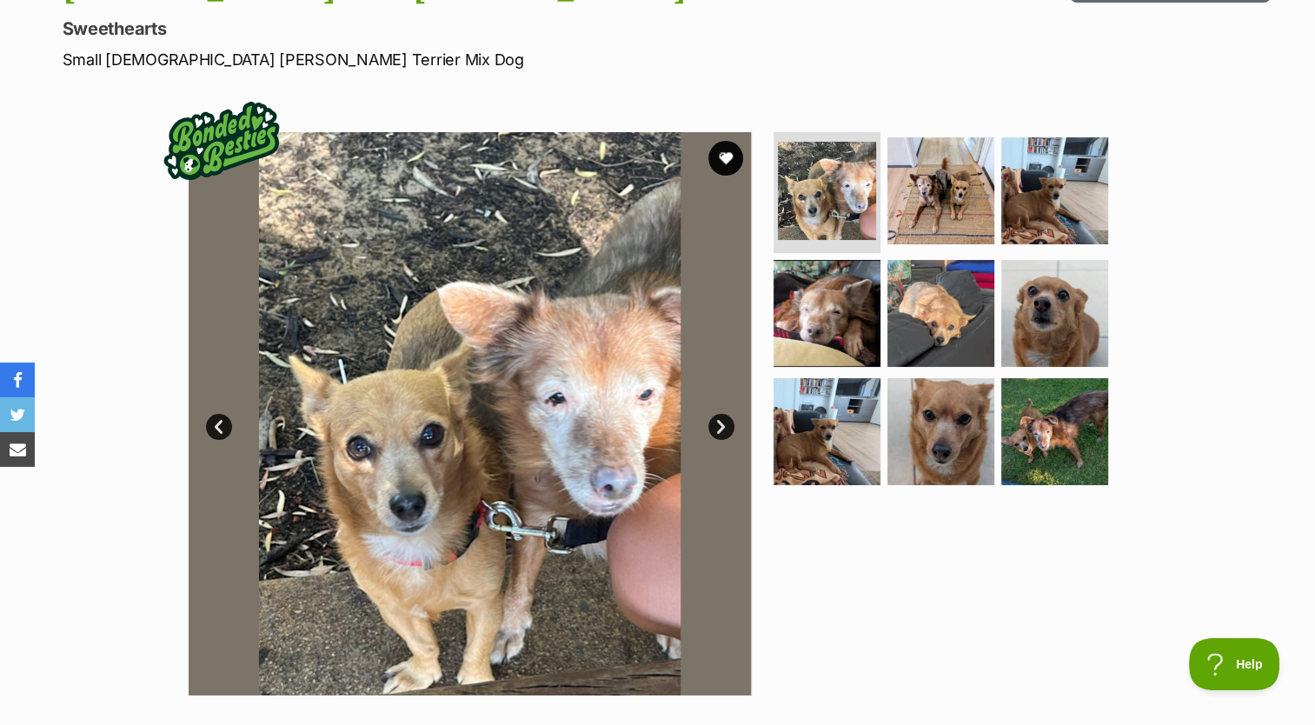
scroll to position [285, 0]
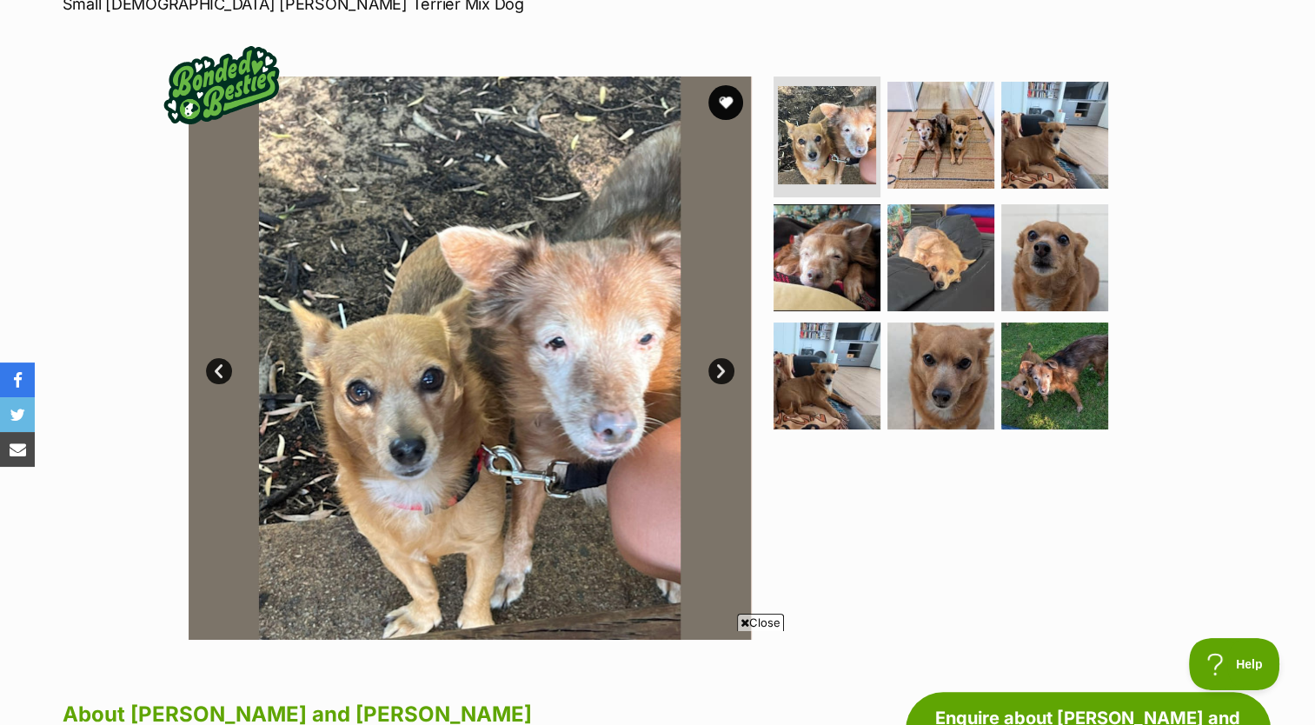
click at [720, 363] on link "Next" at bounding box center [721, 371] width 26 height 26
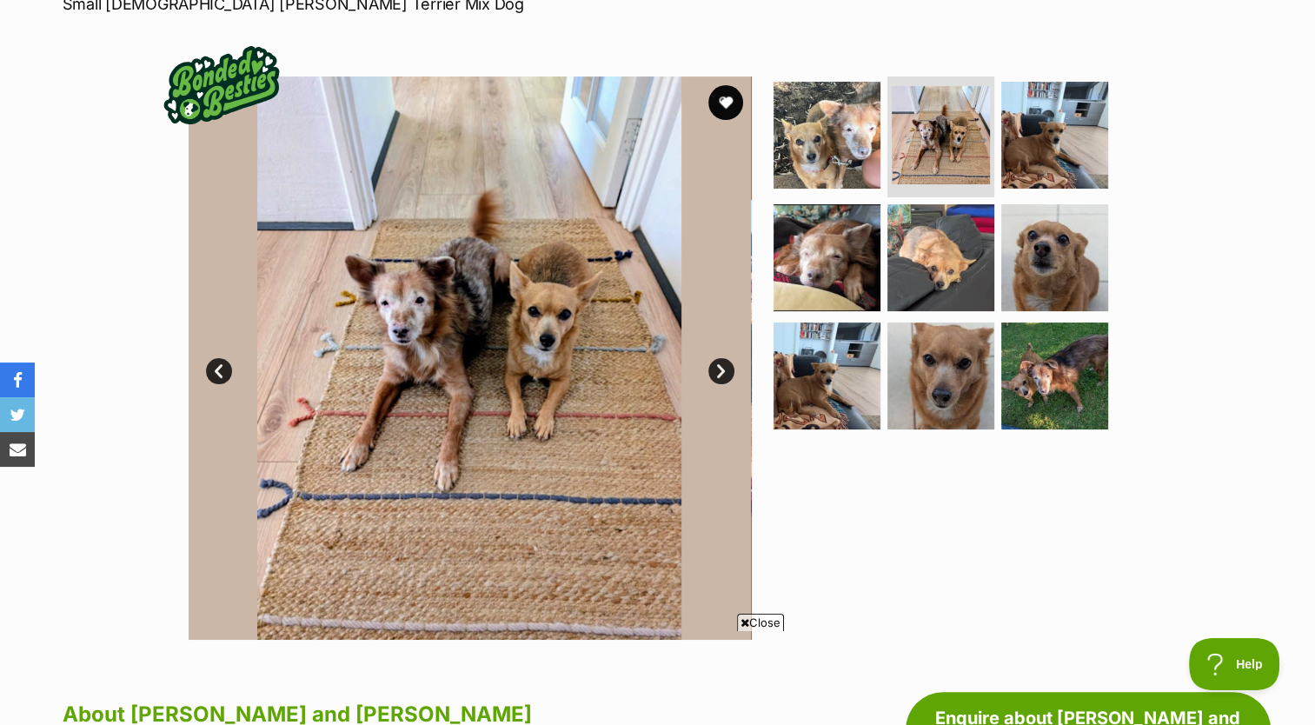
click at [720, 364] on link "Next" at bounding box center [721, 371] width 26 height 26
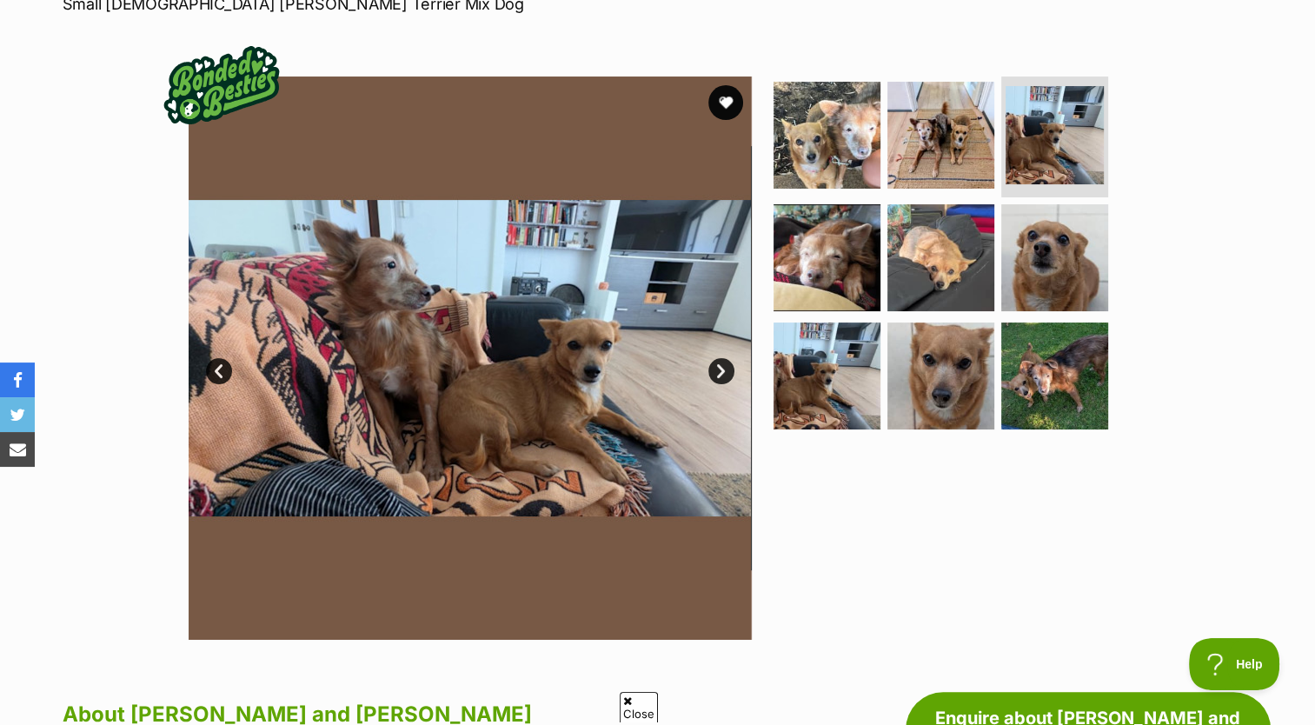
click at [720, 364] on link "Next" at bounding box center [721, 371] width 26 height 26
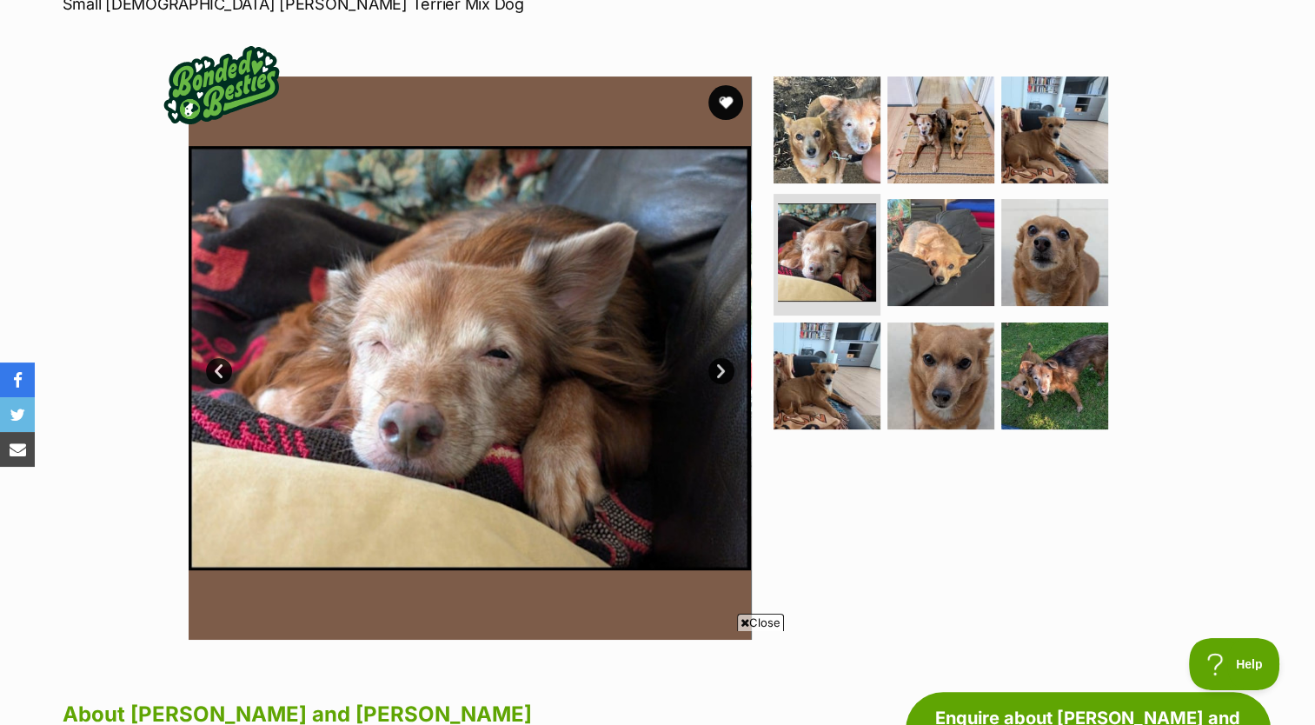
click at [720, 364] on link "Next" at bounding box center [721, 371] width 26 height 26
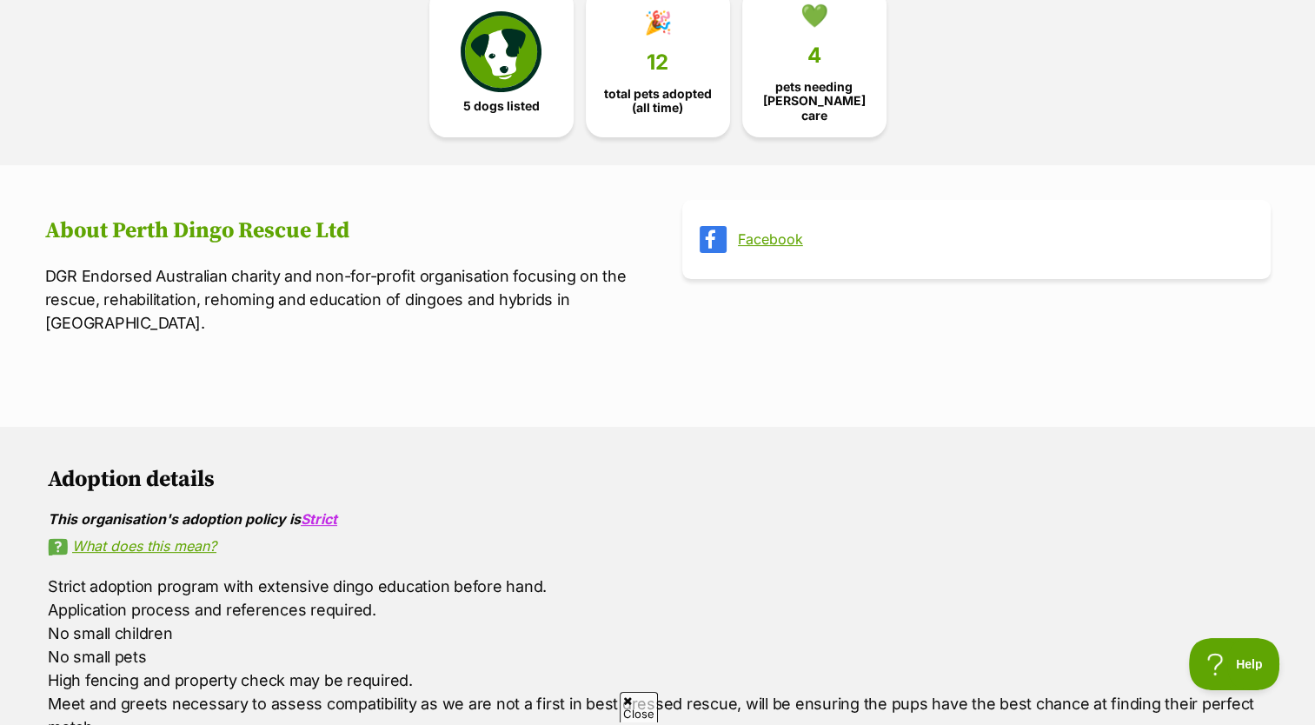
scroll to position [522, 0]
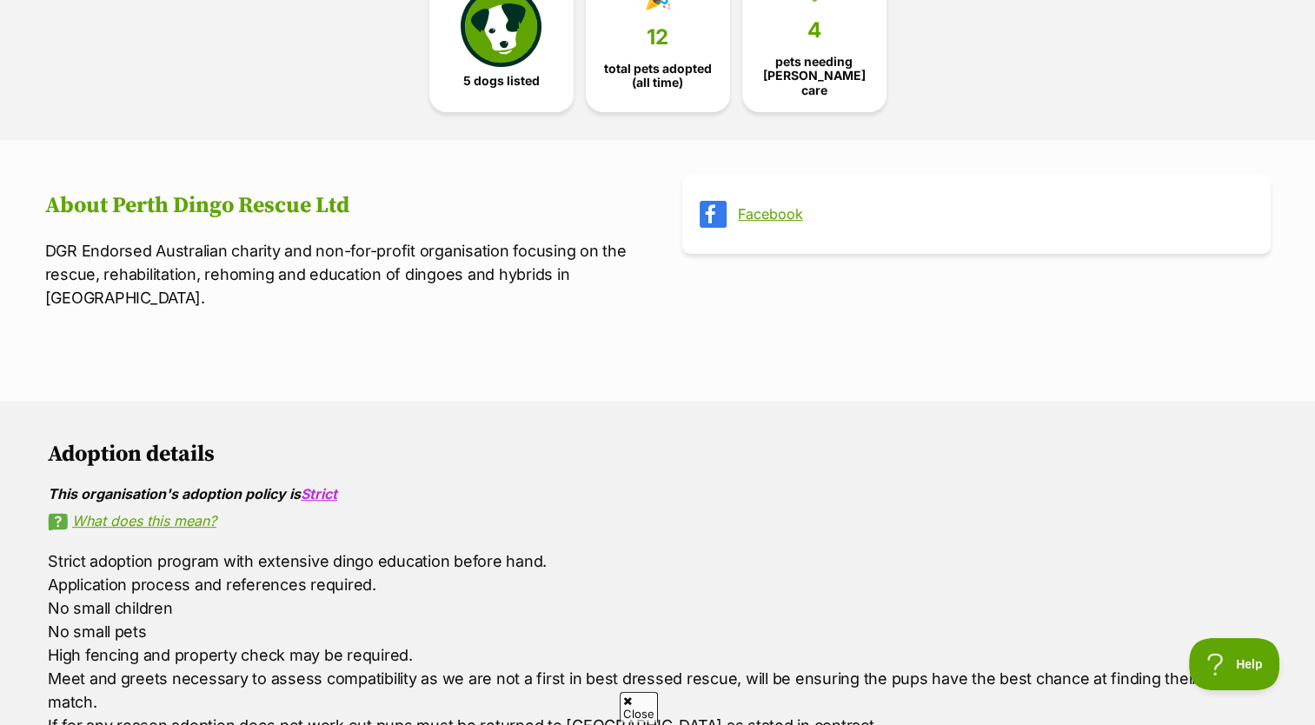
click at [782, 209] on link "Facebook" at bounding box center [992, 214] width 509 height 16
